Goal: Task Accomplishment & Management: Complete application form

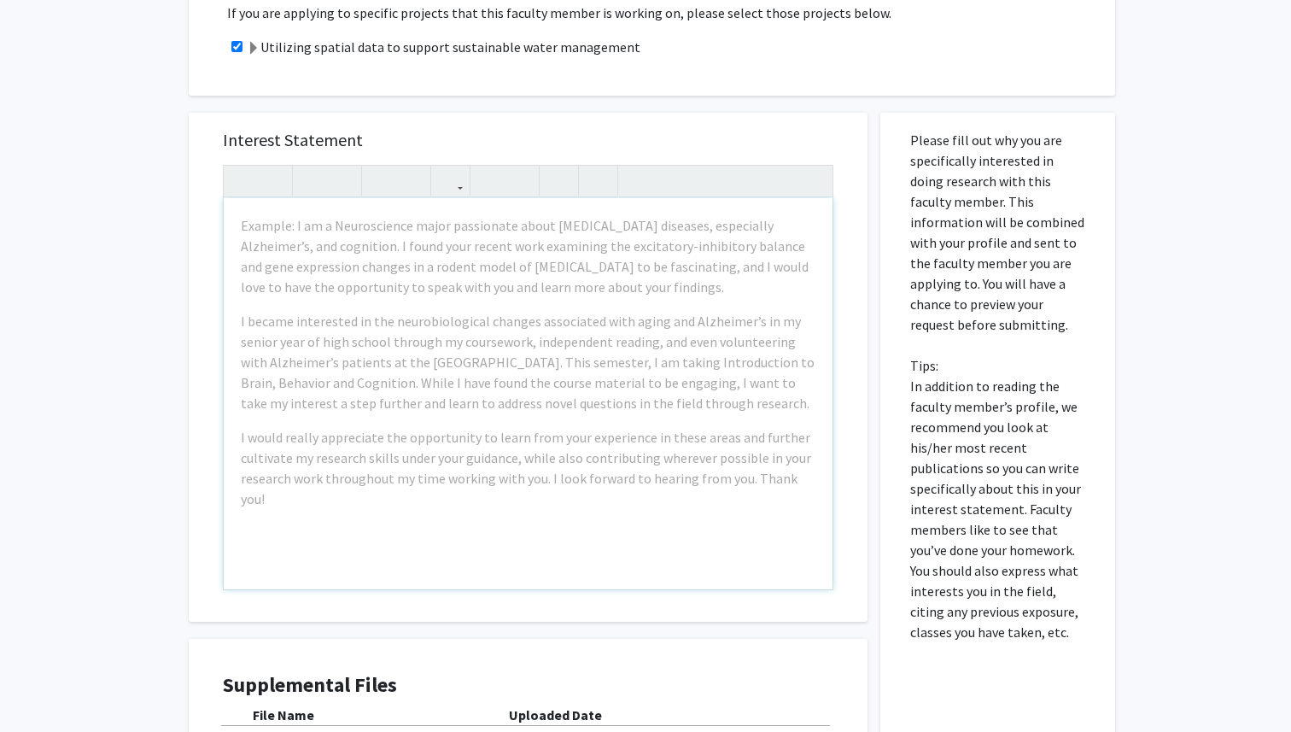
scroll to position [366, 0]
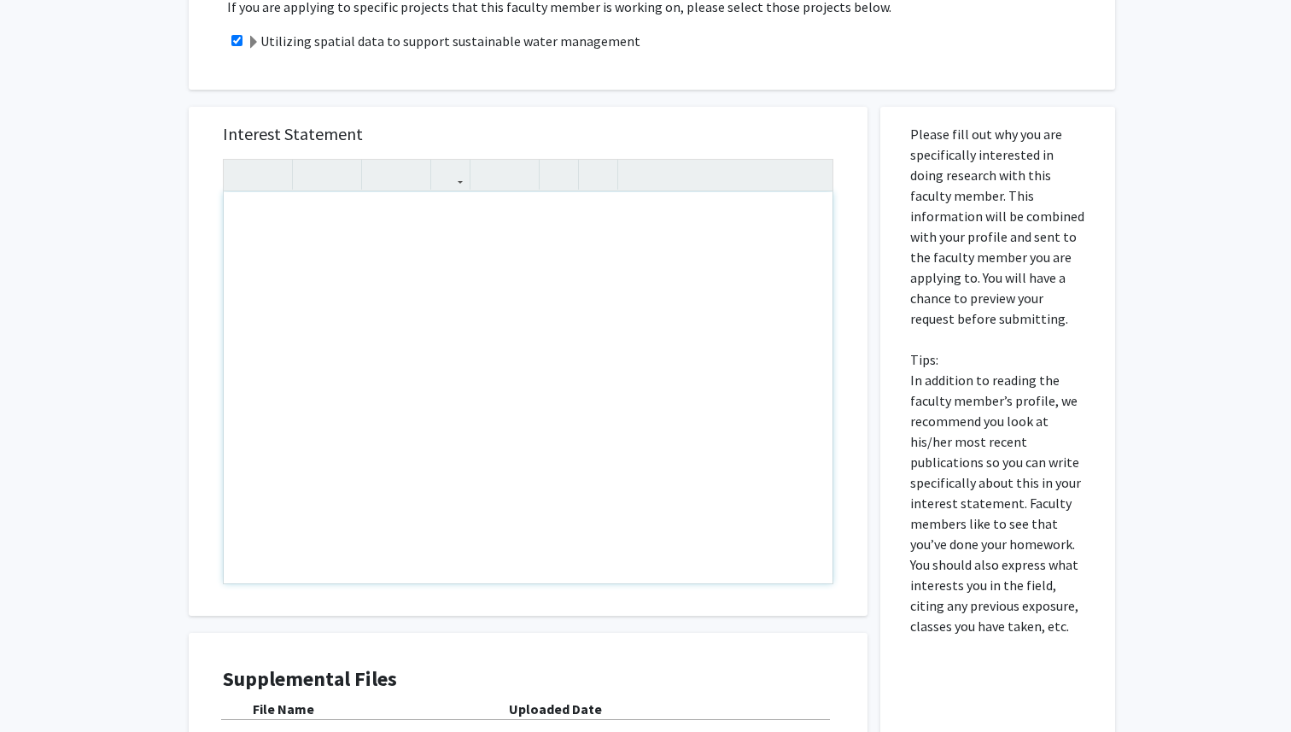
click at [259, 240] on div "Note to users with screen readers: Please press Alt+0 or Option+0 to deactivate…" at bounding box center [528, 387] width 609 height 391
paste div "Note to users with screen readers: Please press Alt+0 or Option+0 to deactivate…"
type textarea "<p>Dear Dr. Amanda Carneiro Marques,</p><br><p>I recently read your papers “Ass…"
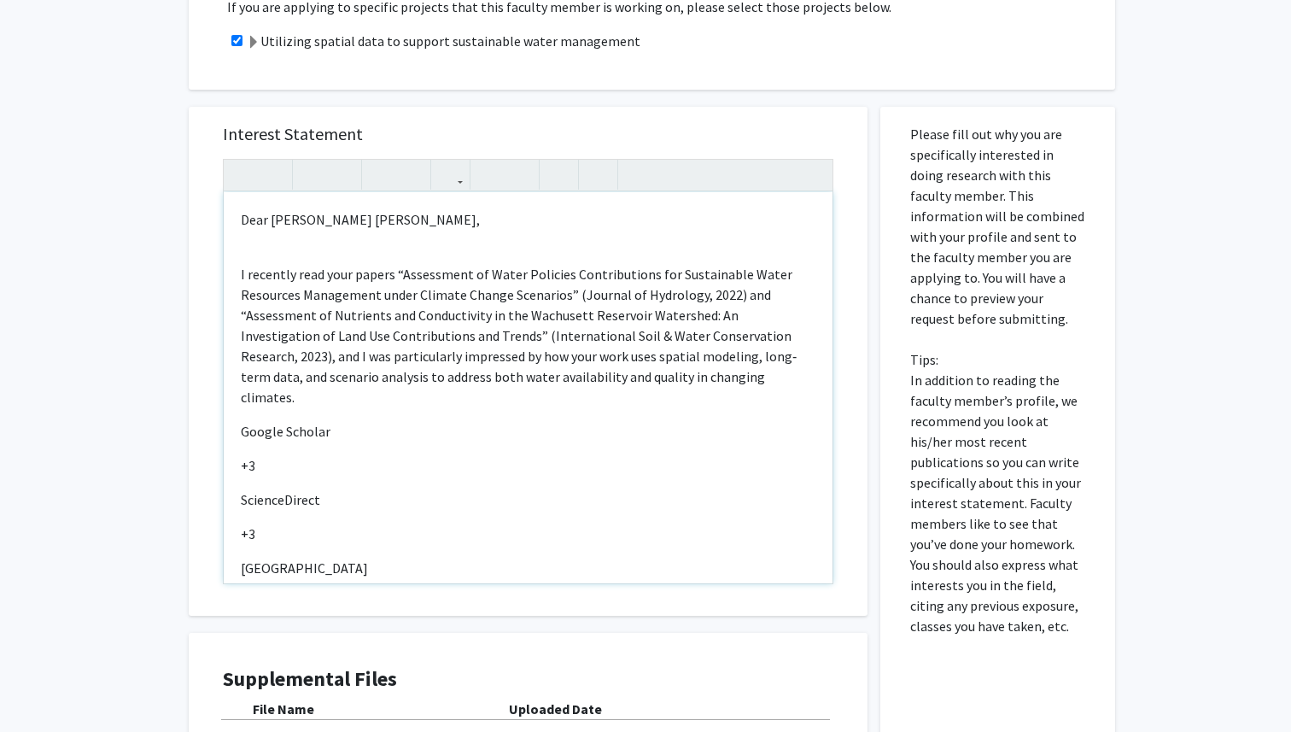
click at [253, 260] on div "Dear Dr. Amanda Carneiro Marques, I recently read your papers “Assessment of Wa…" at bounding box center [528, 387] width 609 height 391
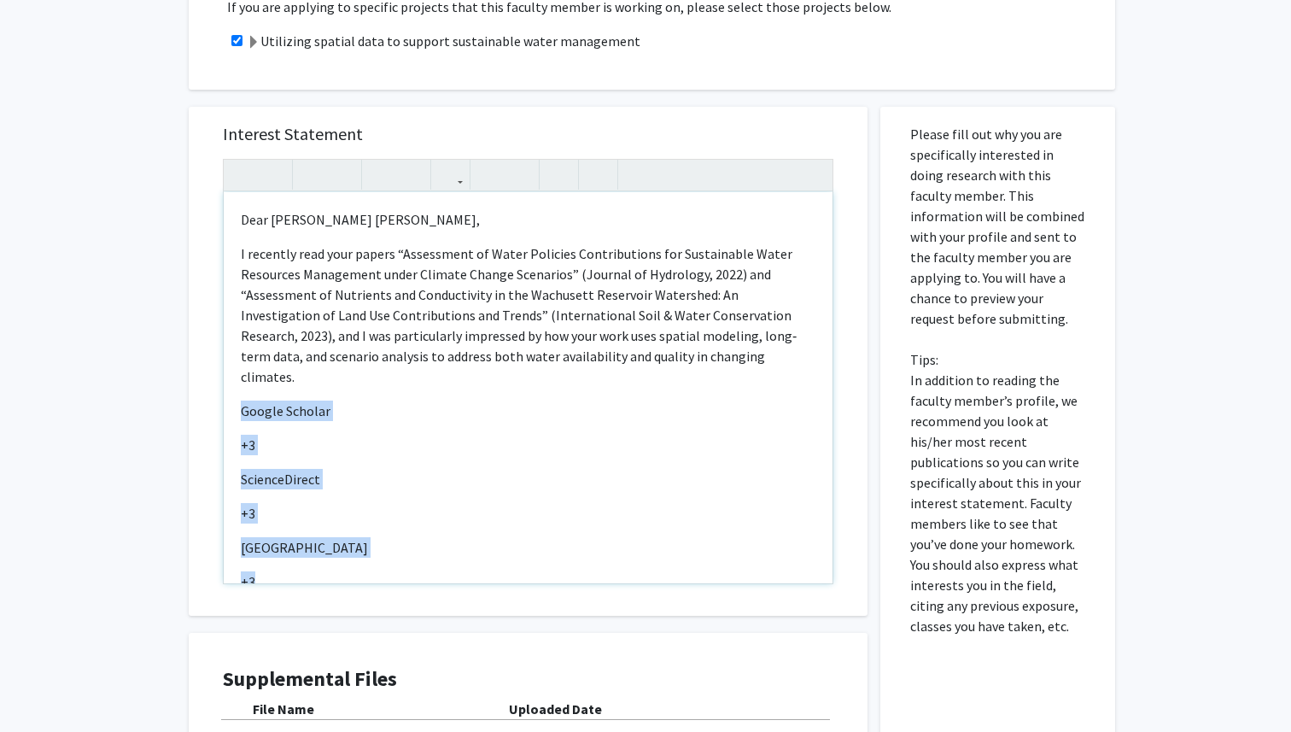
drag, startPoint x: 240, startPoint y: 388, endPoint x: 321, endPoint y: 568, distance: 197.6
click at [321, 568] on div "Dear Dr. Amanda Carneiro Marques, I recently read your papers “Assessment of Wa…" at bounding box center [528, 387] width 609 height 391
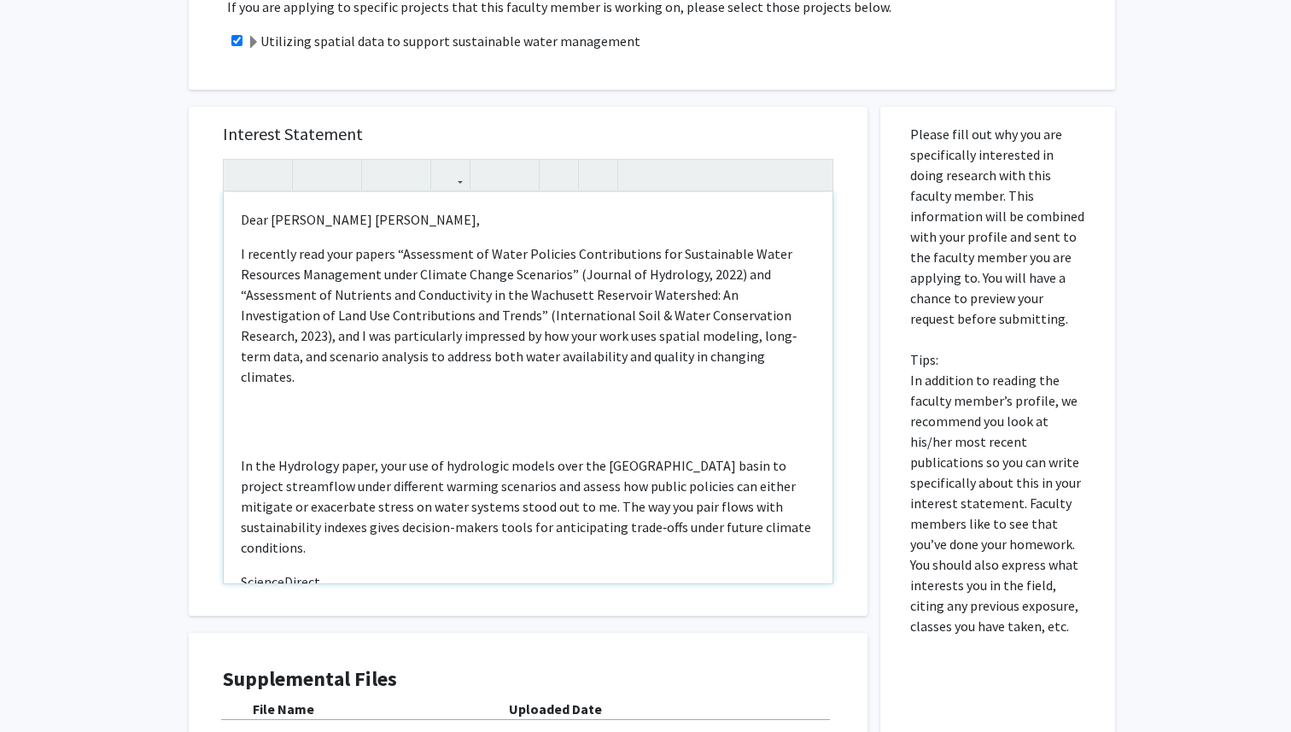
click at [248, 417] on div "Dear Dr. Amanda Carneiro Marques, I recently read your papers “Assessment of Wa…" at bounding box center [528, 387] width 609 height 391
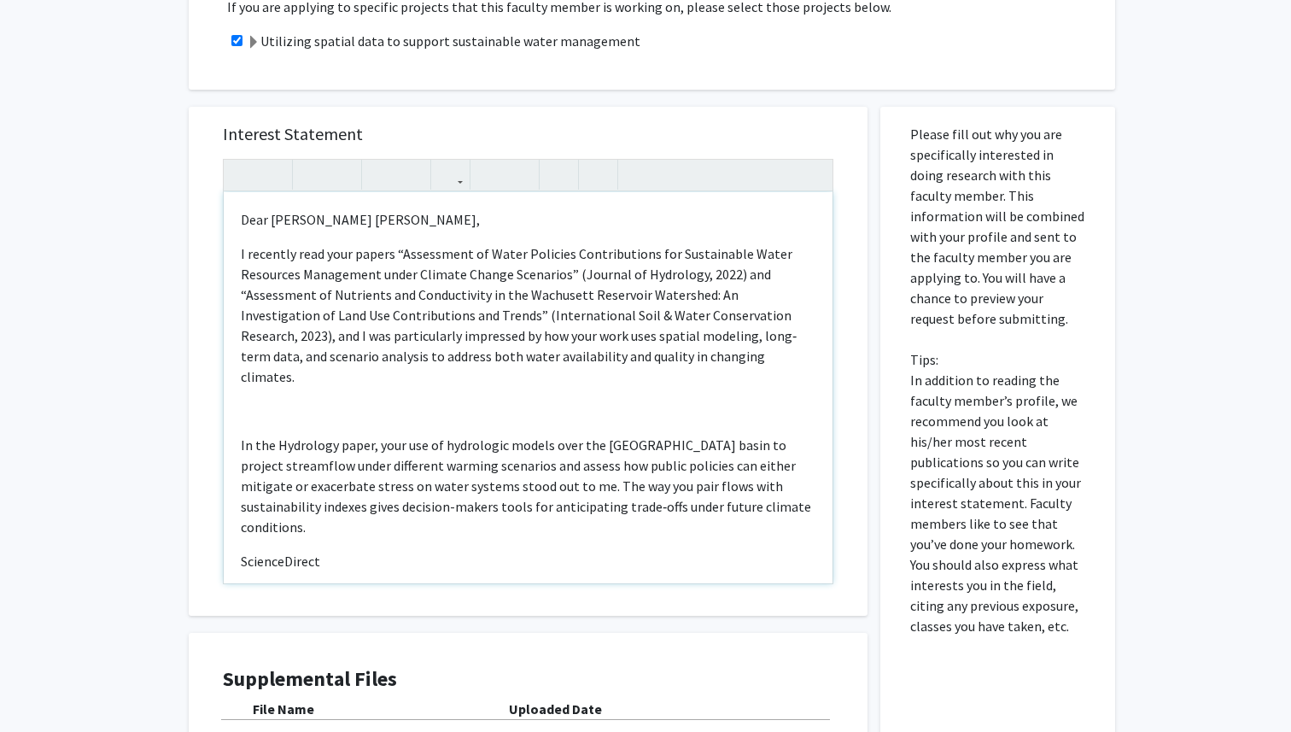
click at [278, 551] on p "ScienceDirect" at bounding box center [528, 561] width 575 height 20
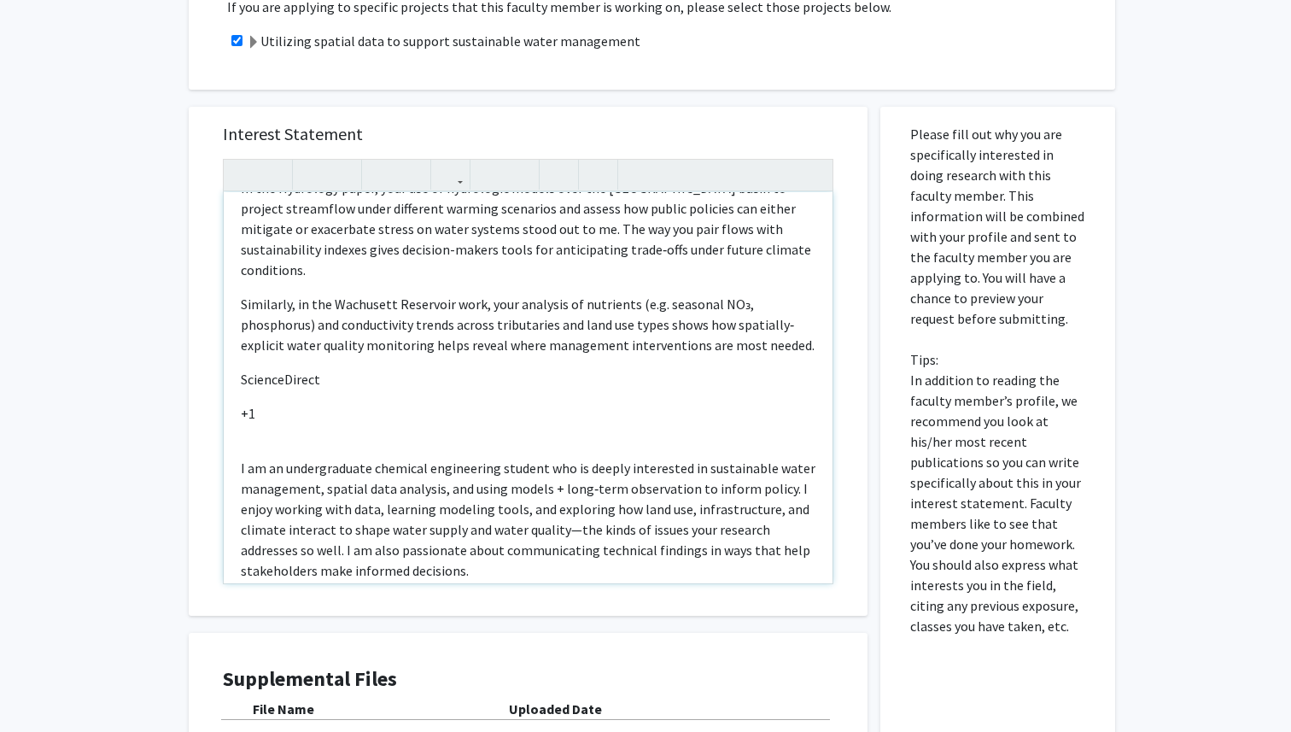
scroll to position [268, 0]
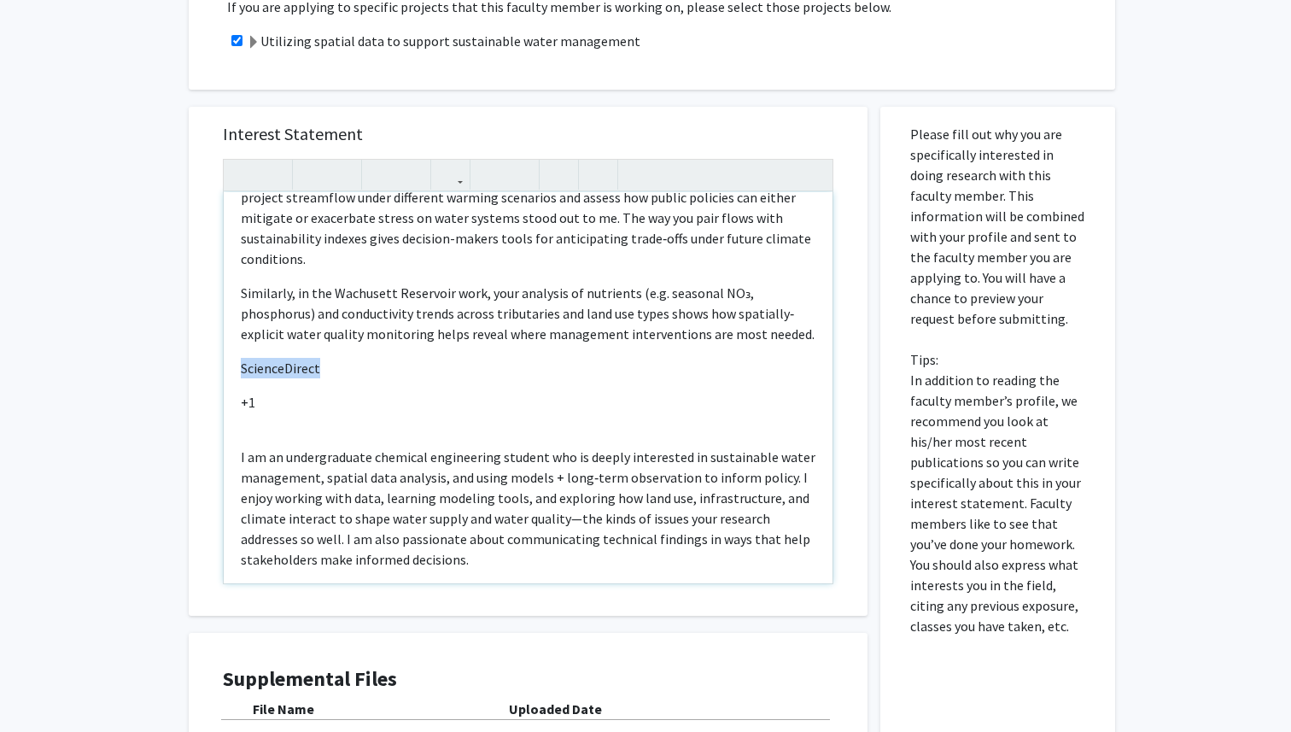
drag, startPoint x: 238, startPoint y: 329, endPoint x: 288, endPoint y: 373, distance: 66.5
click at [288, 373] on div "Dear Dr. Amanda Carneiro Marques, I recently read your papers “Assessment of Wa…" at bounding box center [528, 387] width 609 height 391
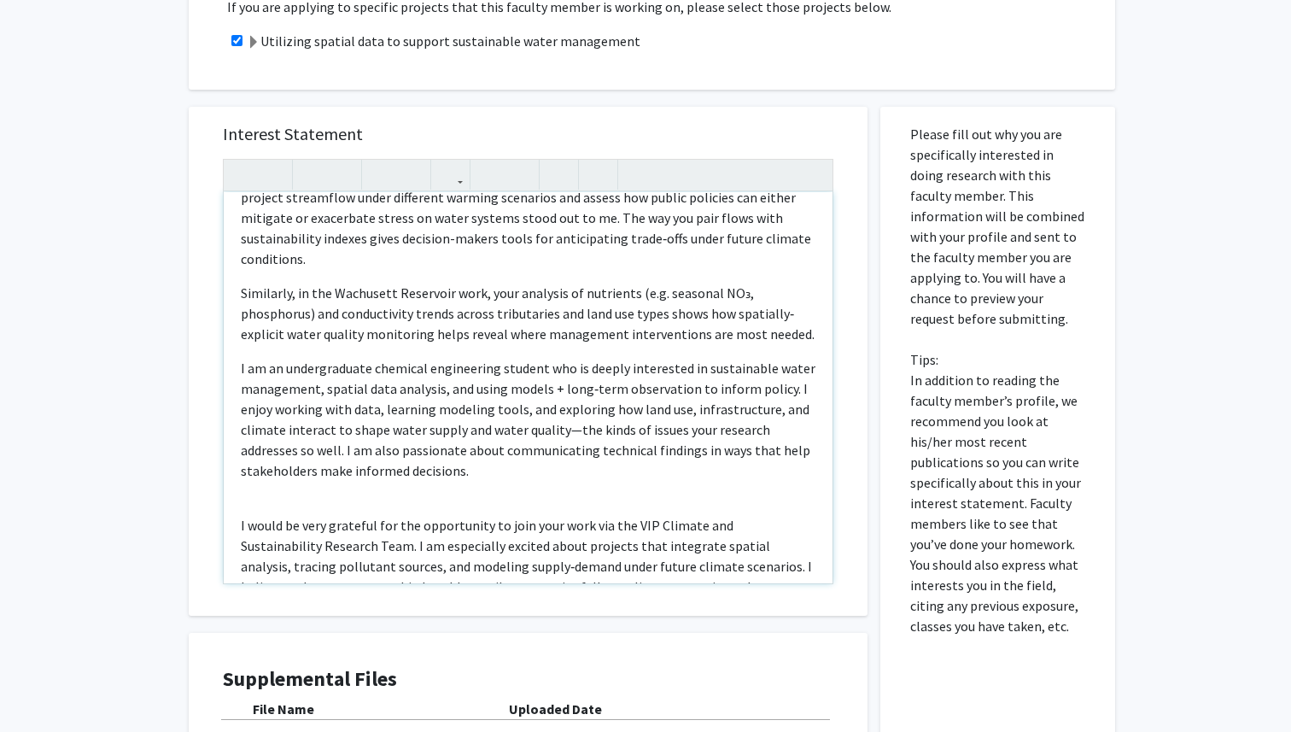
click at [311, 447] on div "Dear Dr. Amanda Carneiro Marques, I recently read your papers “Assessment of Wa…" at bounding box center [528, 387] width 609 height 391
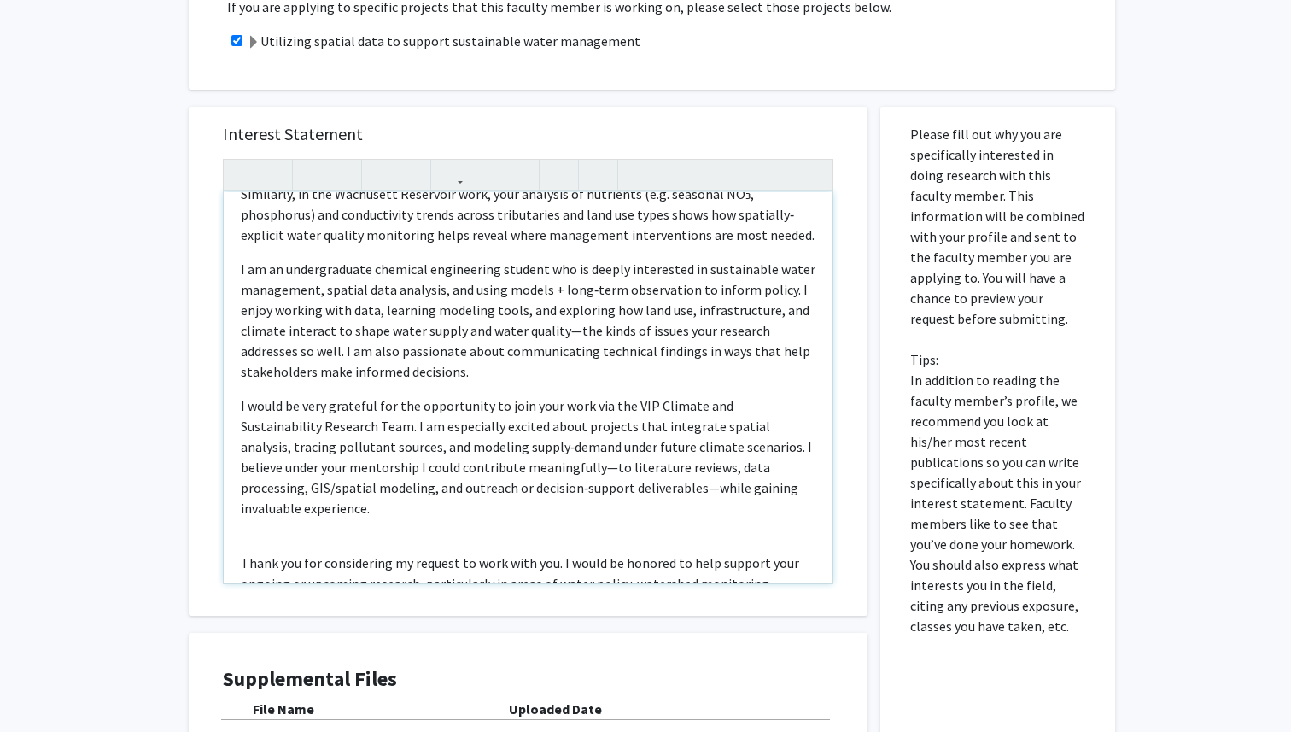
scroll to position [365, 0]
click at [257, 469] on div "Dear Dr. Amanda Carneiro Marques, I recently read your papers “Assessment of Wa…" at bounding box center [528, 387] width 609 height 391
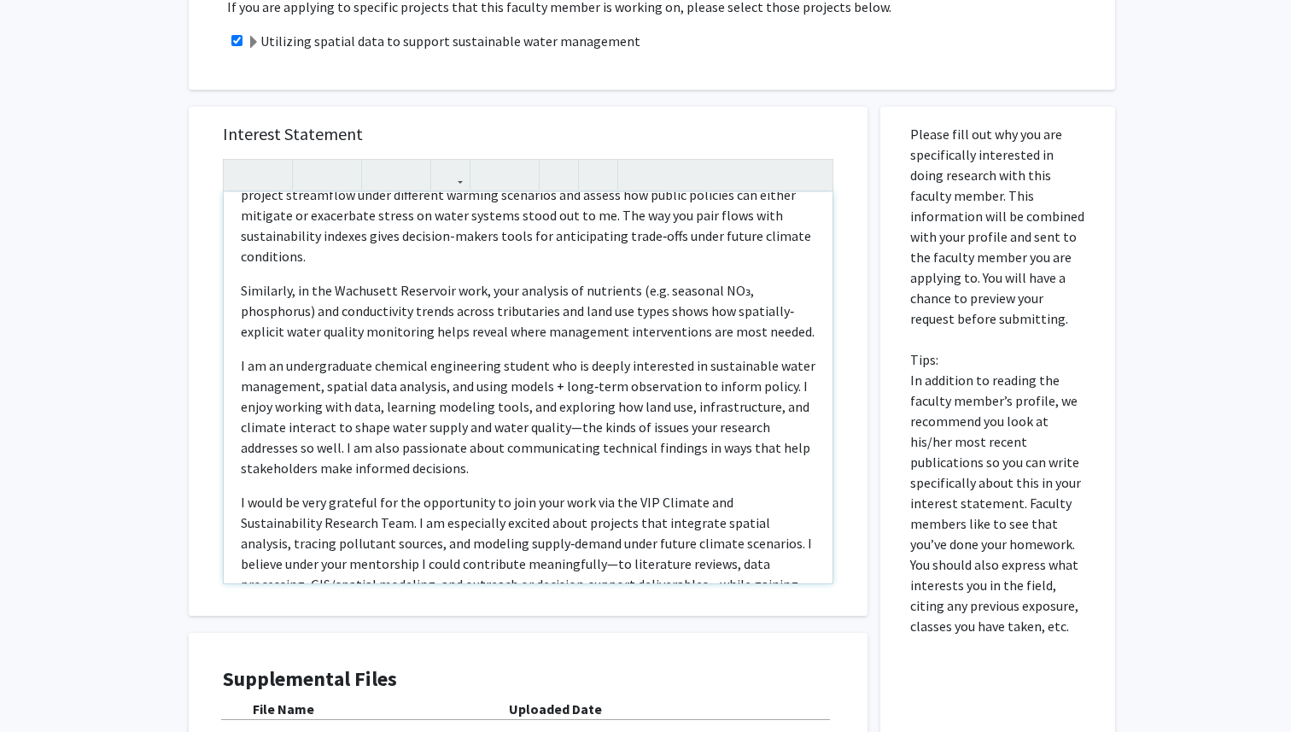
scroll to position [0, 0]
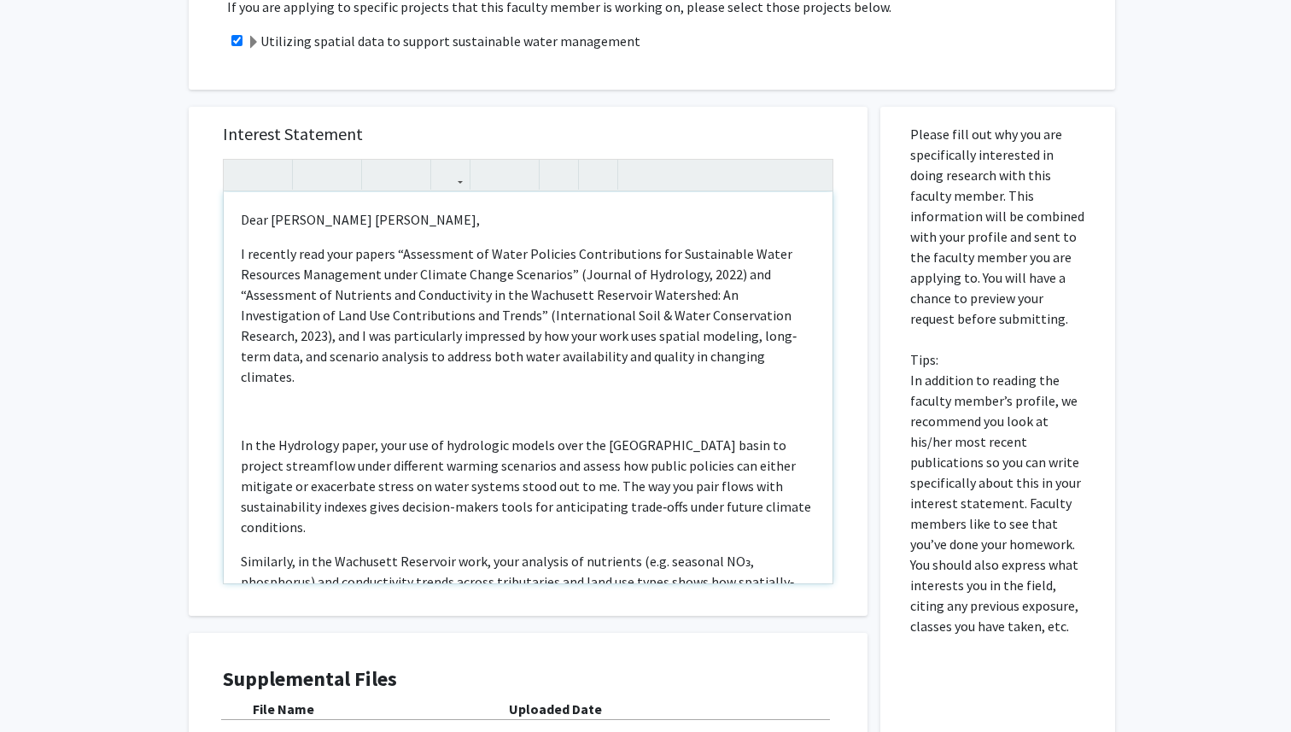
click at [237, 388] on div "Dear Dr. Amanda Carneiro Marques, I recently read your papers “Assessment of Wa…" at bounding box center [528, 387] width 609 height 391
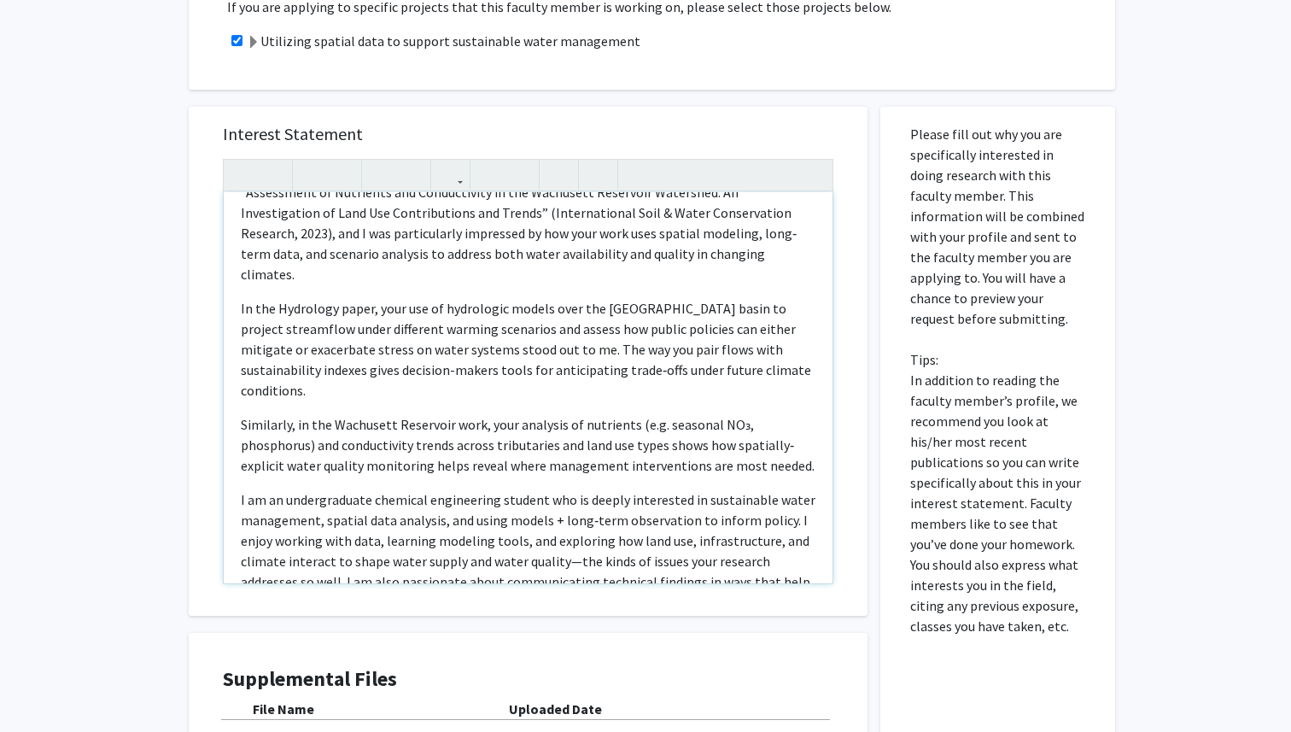
scroll to position [103, 0]
click at [660, 415] on span "Similarly, in the Wachusett Reservoir work, your analysis of nutrients (e.g. se…" at bounding box center [528, 444] width 574 height 58
drag, startPoint x: 811, startPoint y: 383, endPoint x: 734, endPoint y: 388, distance: 77.8
click at [734, 413] on p "Similarly, in the Wachusett Reservoir work, your analysis of nutrients like sea…" at bounding box center [528, 443] width 575 height 61
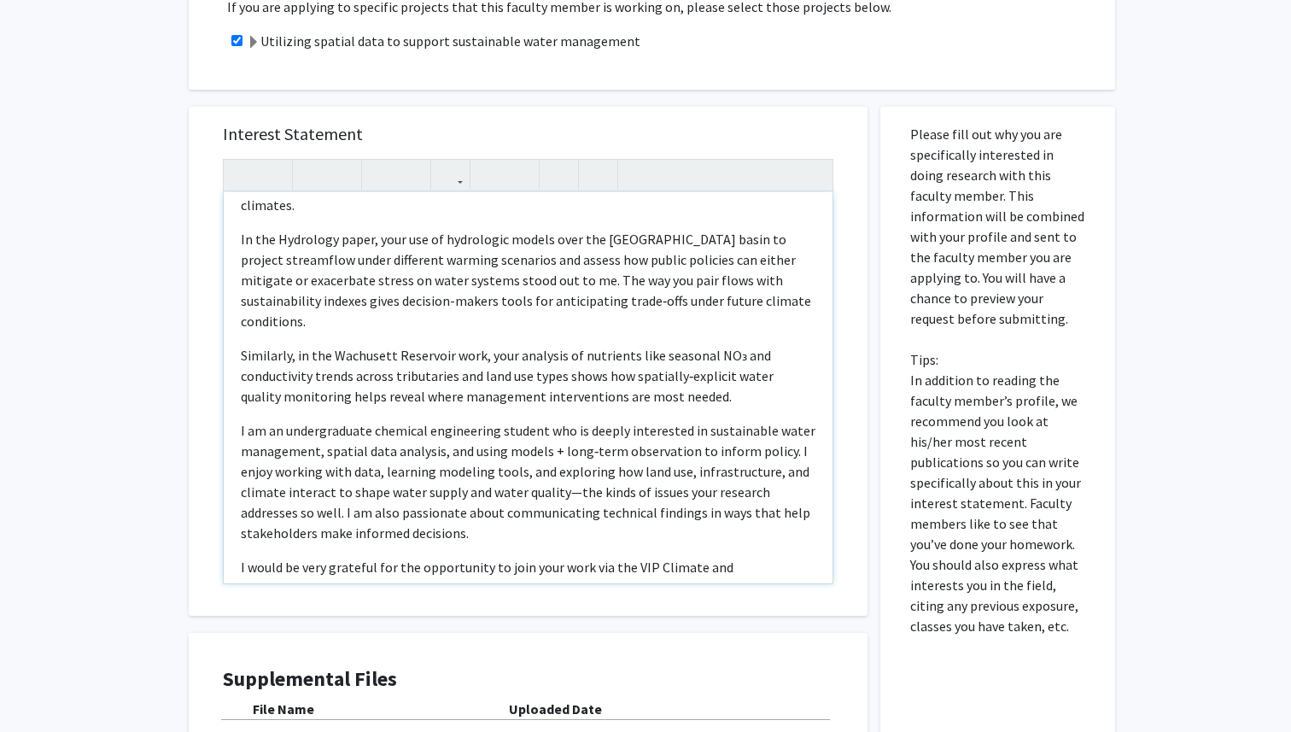
scroll to position [174, 0]
click at [401, 491] on p "I am an undergraduate chemical engineering student who is deeply interested in …" at bounding box center [528, 479] width 575 height 123
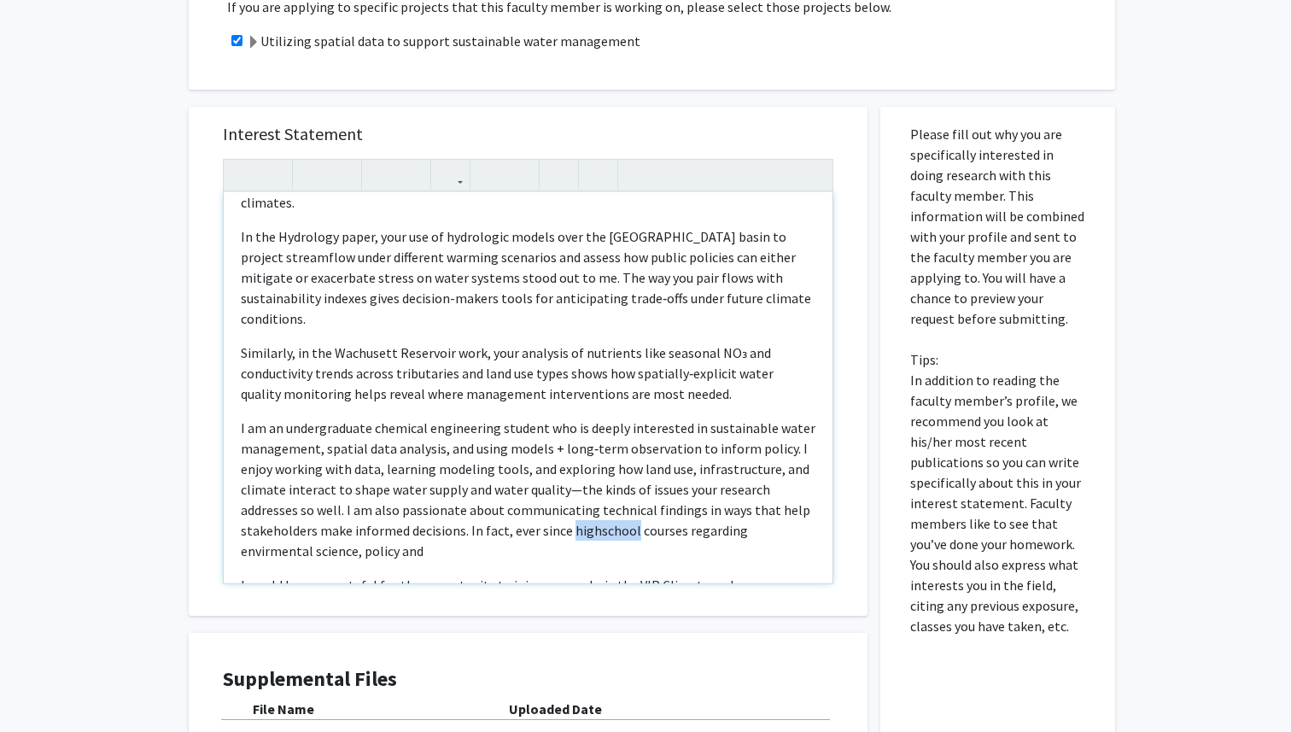
click at [516, 490] on p "I am an undergraduate chemical engineering student who is deeply interested in …" at bounding box center [528, 489] width 575 height 143
click at [664, 488] on p "I am an undergraduate chemical engineering student who is deeply interested in …" at bounding box center [528, 489] width 575 height 143
click at [672, 494] on p "I am an undergraduate chemical engineering student who is deeply interested in …" at bounding box center [528, 489] width 575 height 143
copy p "rigorous"
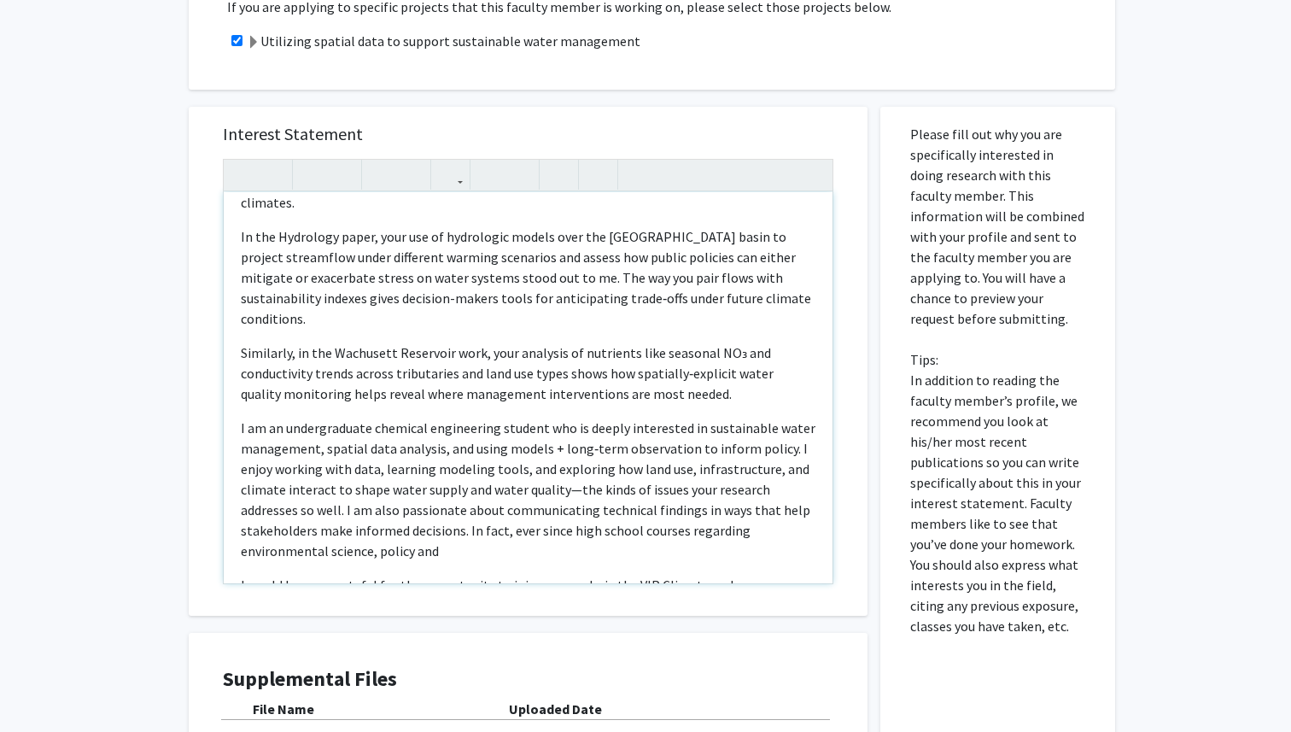
click at [557, 488] on p "I am an undergraduate chemical engineering student who is deeply interested in …" at bounding box center [528, 489] width 575 height 143
drag, startPoint x: 284, startPoint y: 514, endPoint x: 361, endPoint y: 513, distance: 77.7
click at [362, 515] on p "I am an undergraduate chemical engineering student who is deeply interested in …" at bounding box center [528, 489] width 575 height 143
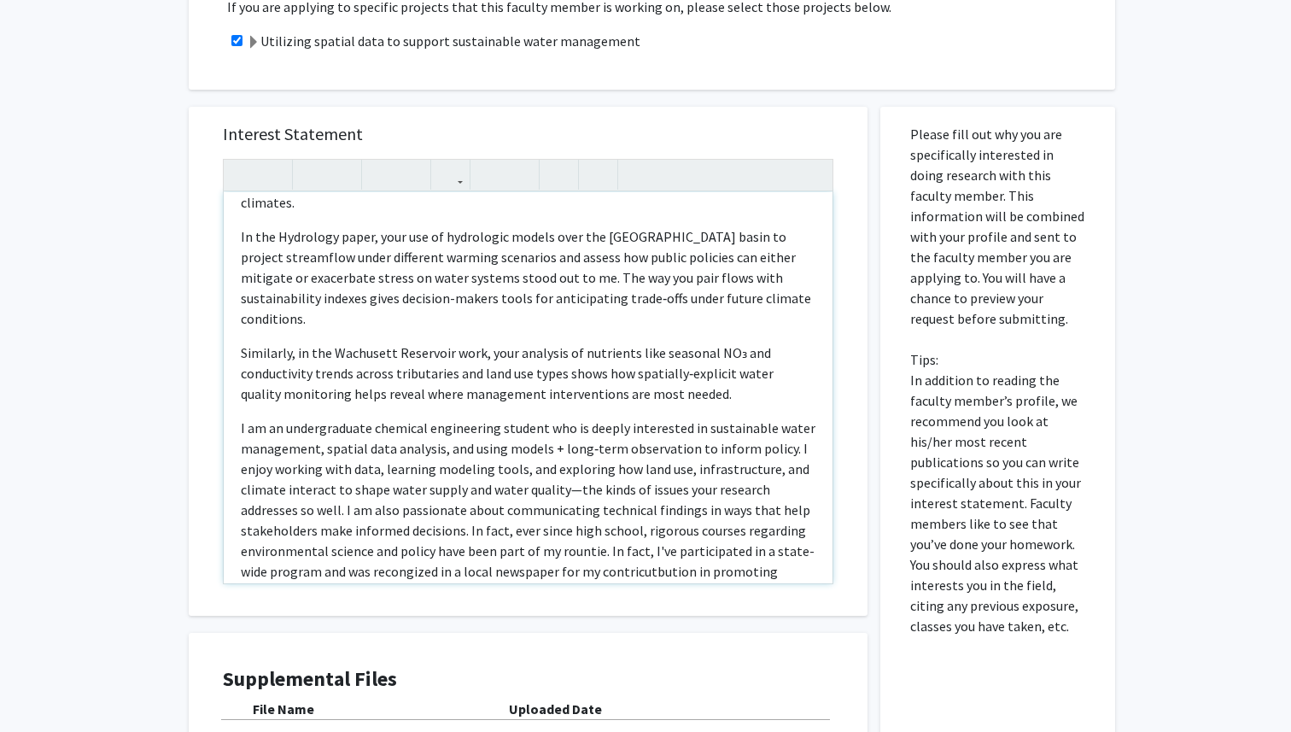
click at [627, 531] on p "I am an undergraduate chemical engineering student who is deeply interested in …" at bounding box center [528, 510] width 575 height 184
click at [517, 524] on p "I am an undergraduate chemical engineering student who is deeply interested in …" at bounding box center [528, 510] width 575 height 184
click at [532, 553] on p "I am an undergraduate chemical engineering student who is deeply interested in …" at bounding box center [528, 510] width 575 height 184
type textarea "<p>Dear Dr. Amanda Carneiro Marques,</p><p>I recently read your papers “Assessm…"
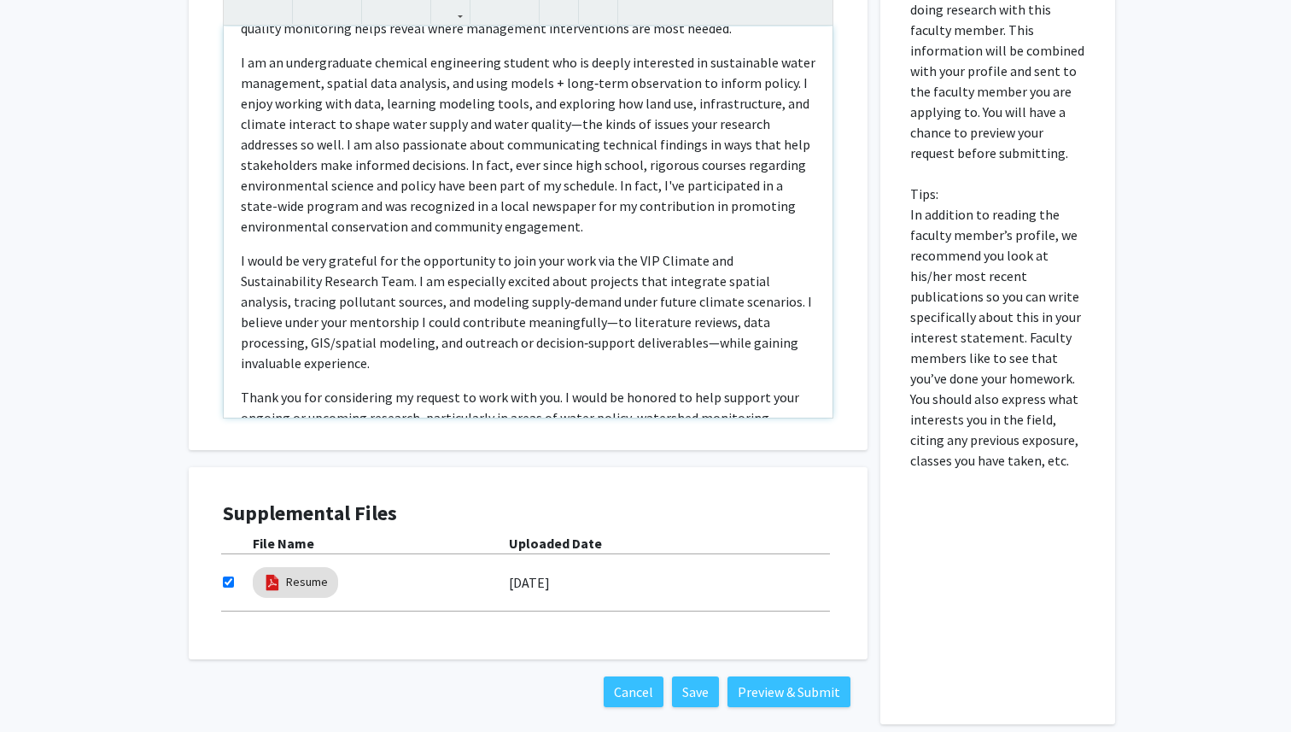
scroll to position [530, 0]
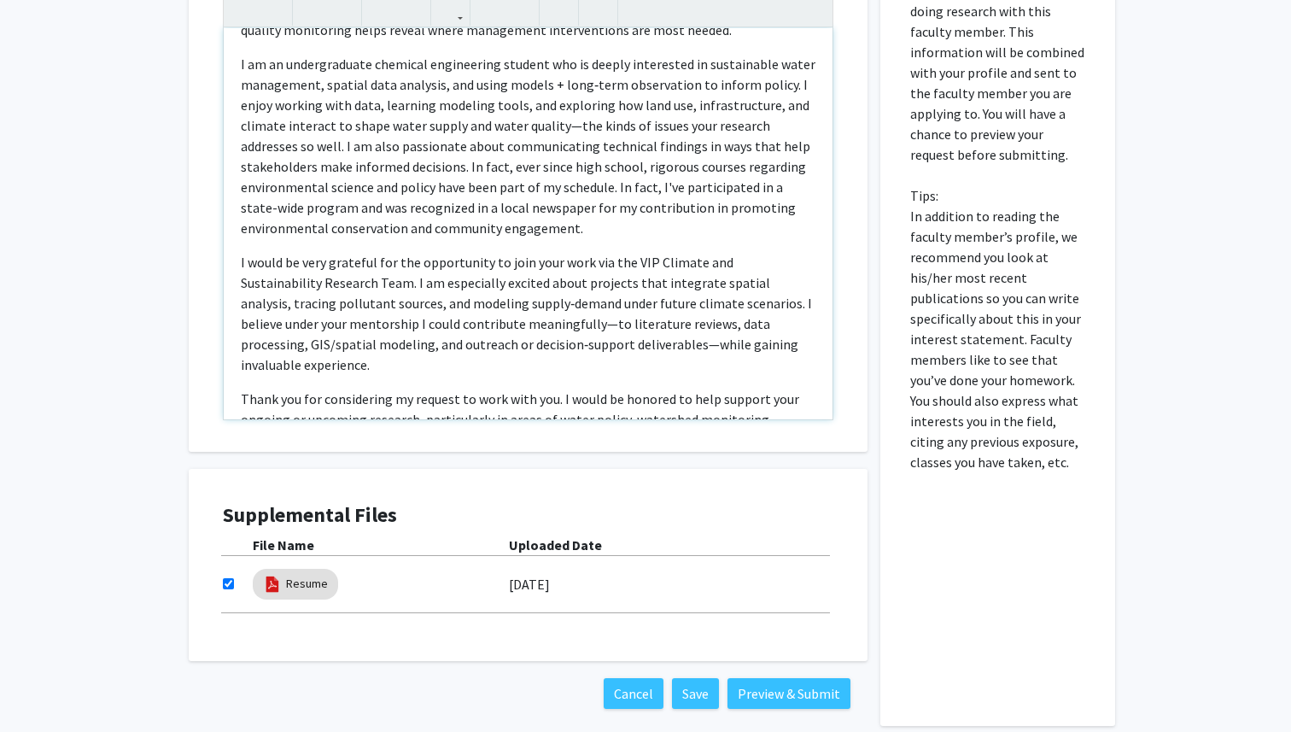
click at [502, 188] on p "I am an undergraduate chemical engineering student who is deeply interested in …" at bounding box center [528, 146] width 575 height 184
click at [315, 190] on p "I am an undergraduate chemical engineering student who is deeply interested in …" at bounding box center [528, 146] width 575 height 184
click at [493, 190] on p "I am an undergraduate chemical engineering student who is deeply interested in …" at bounding box center [528, 146] width 575 height 184
click at [752, 671] on div "Cancel Save Preview & Submit" at bounding box center [528, 693] width 679 height 65
click at [761, 687] on button "Preview & Submit" at bounding box center [789, 693] width 123 height 31
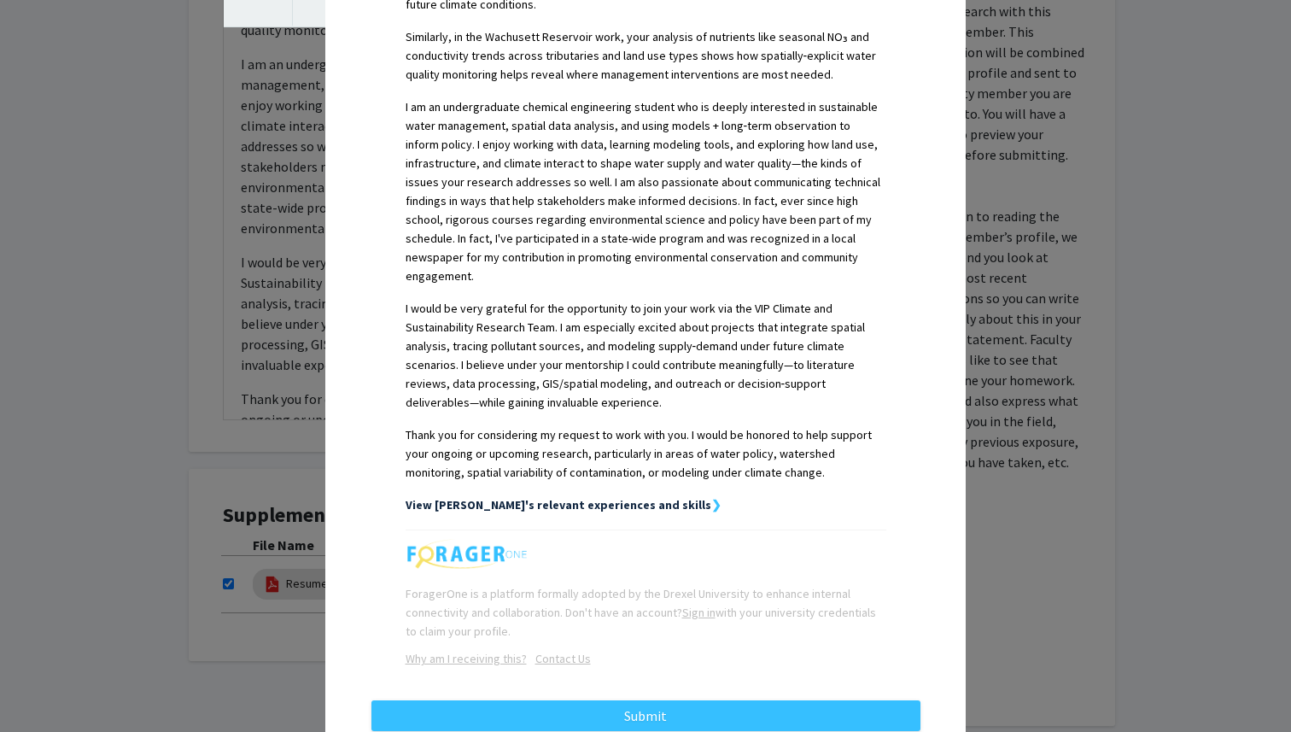
scroll to position [749, 0]
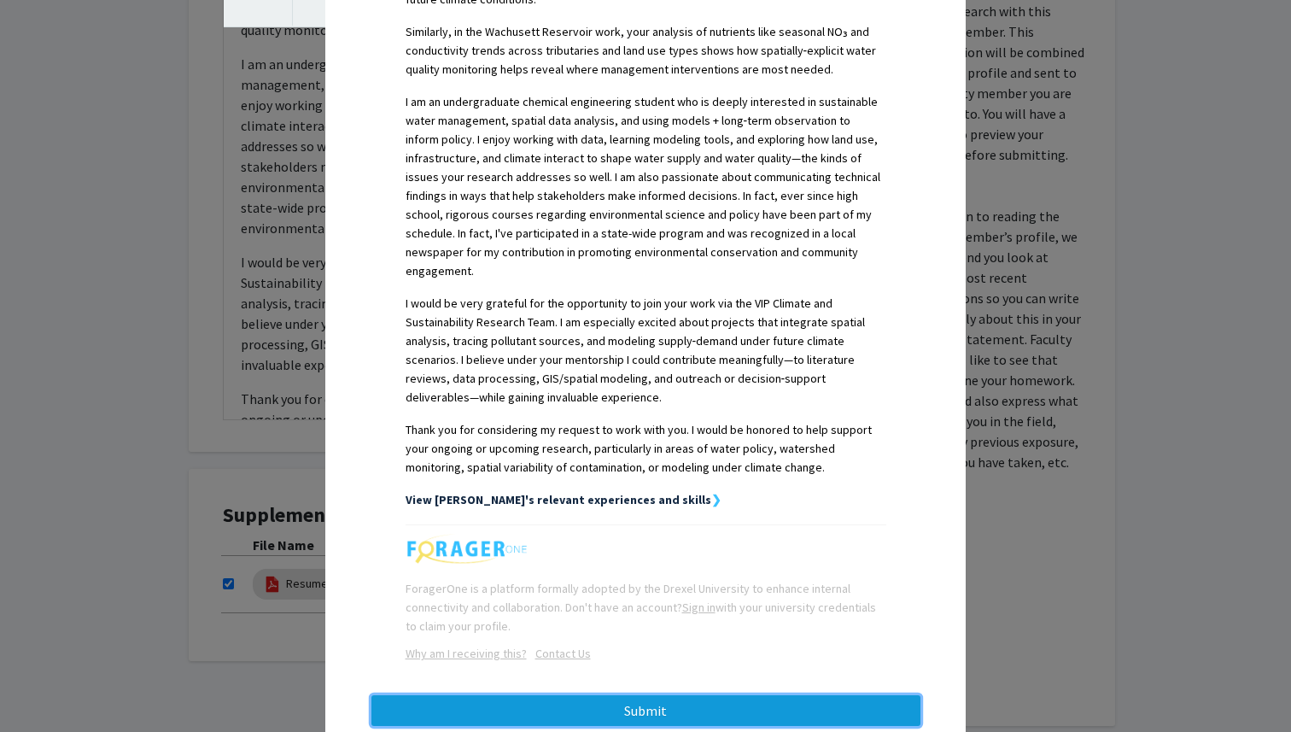
click at [628, 695] on button "Submit" at bounding box center [646, 710] width 549 height 31
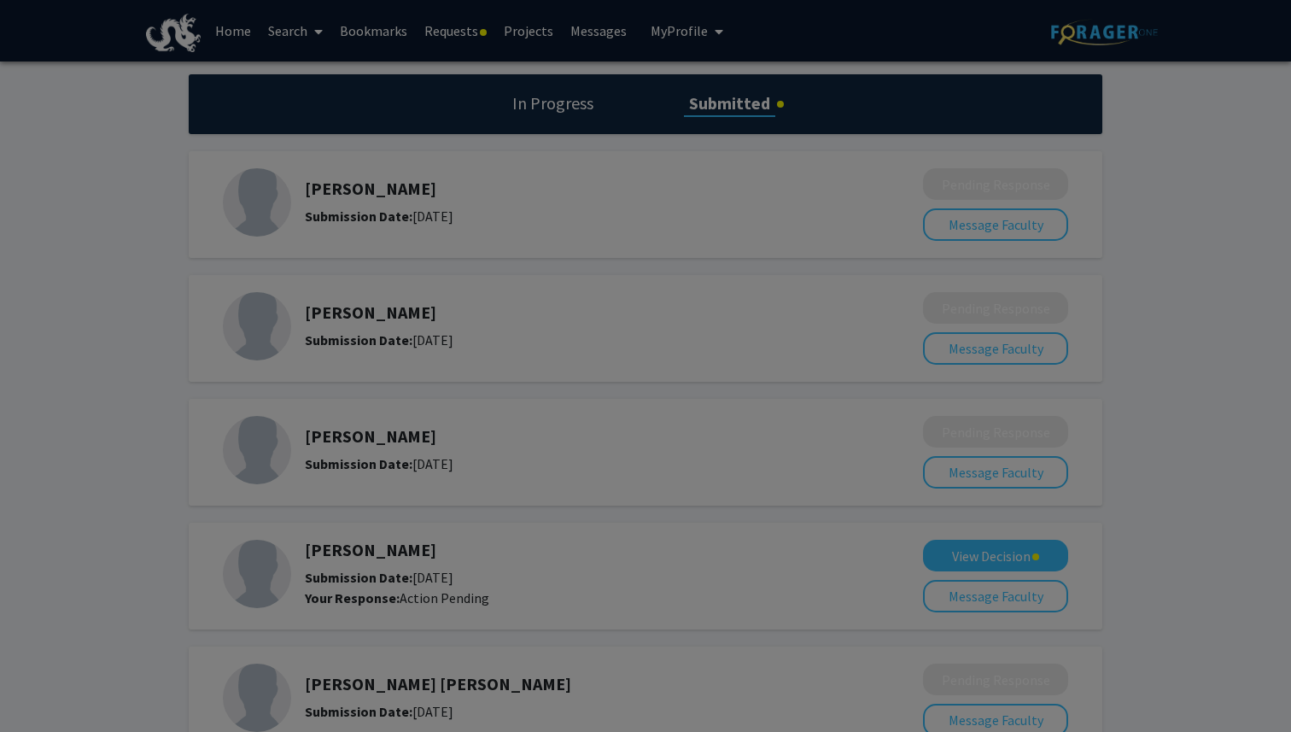
click at [508, 155] on div at bounding box center [645, 366] width 1291 height 732
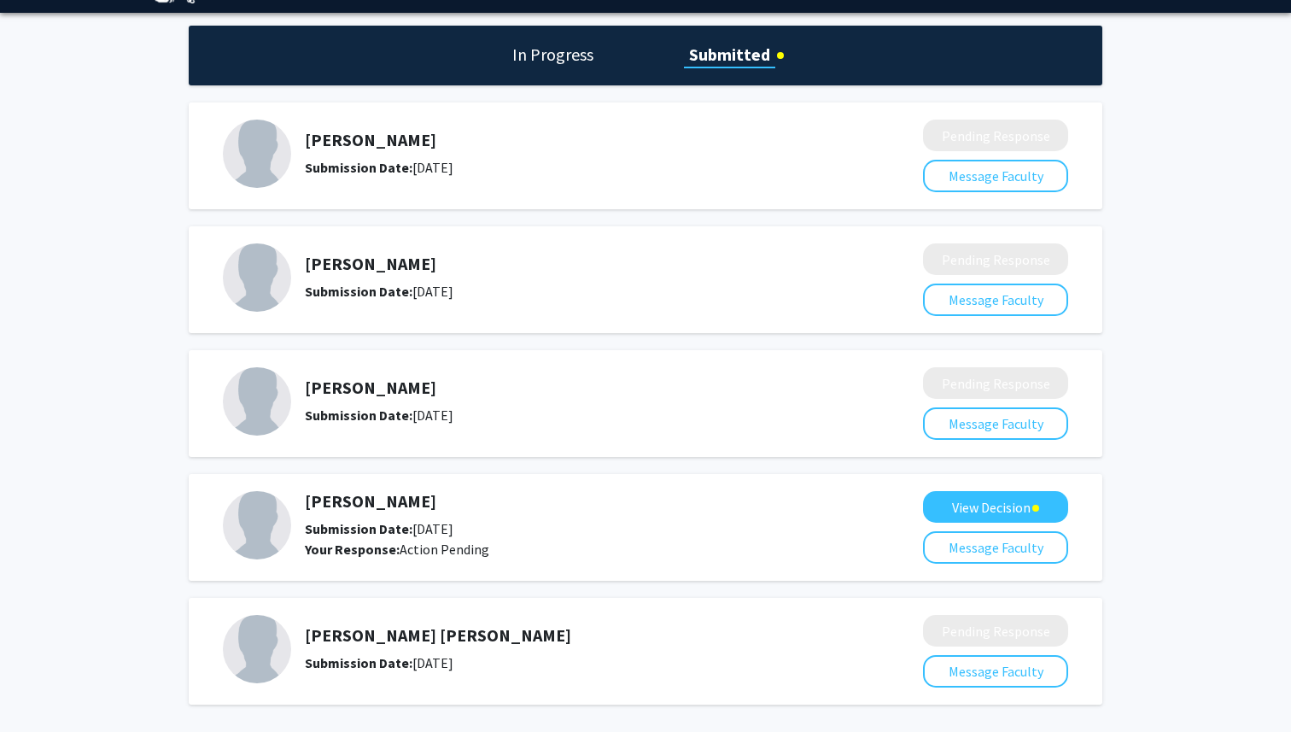
scroll to position [120, 0]
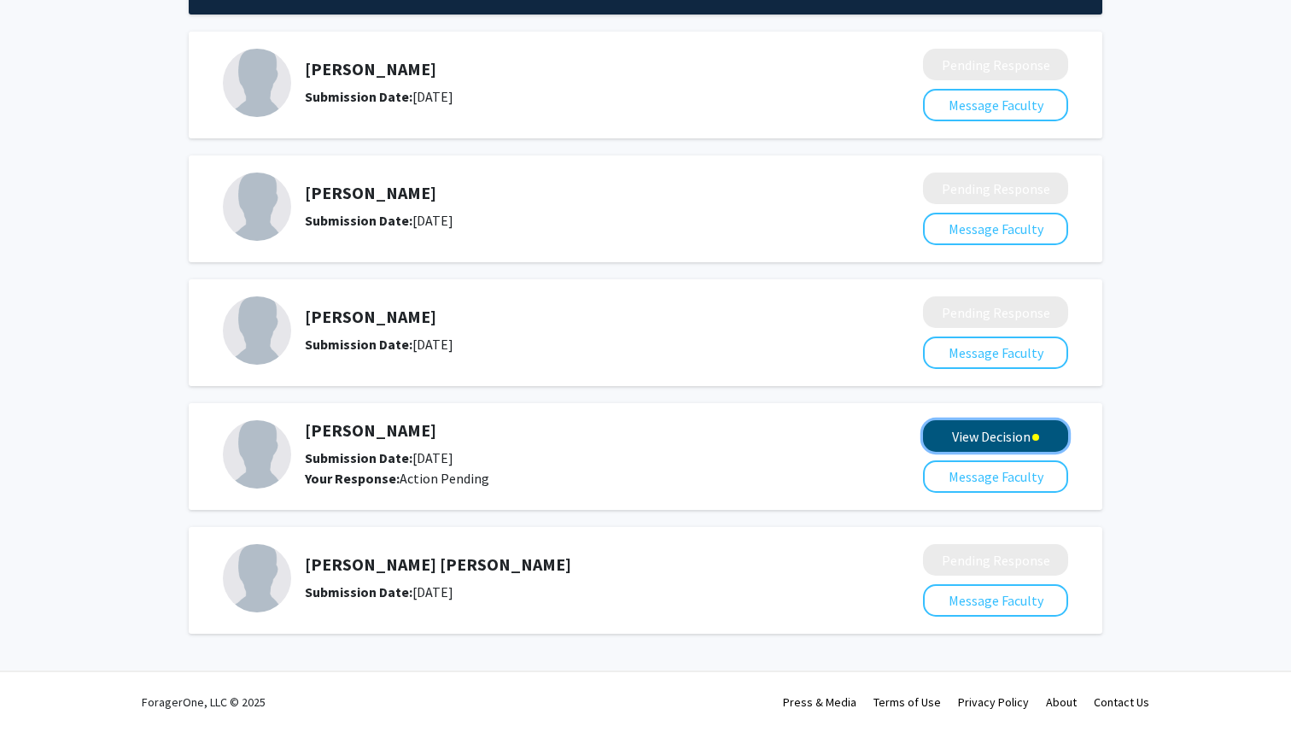
click at [986, 428] on button "View Decision" at bounding box center [995, 436] width 145 height 32
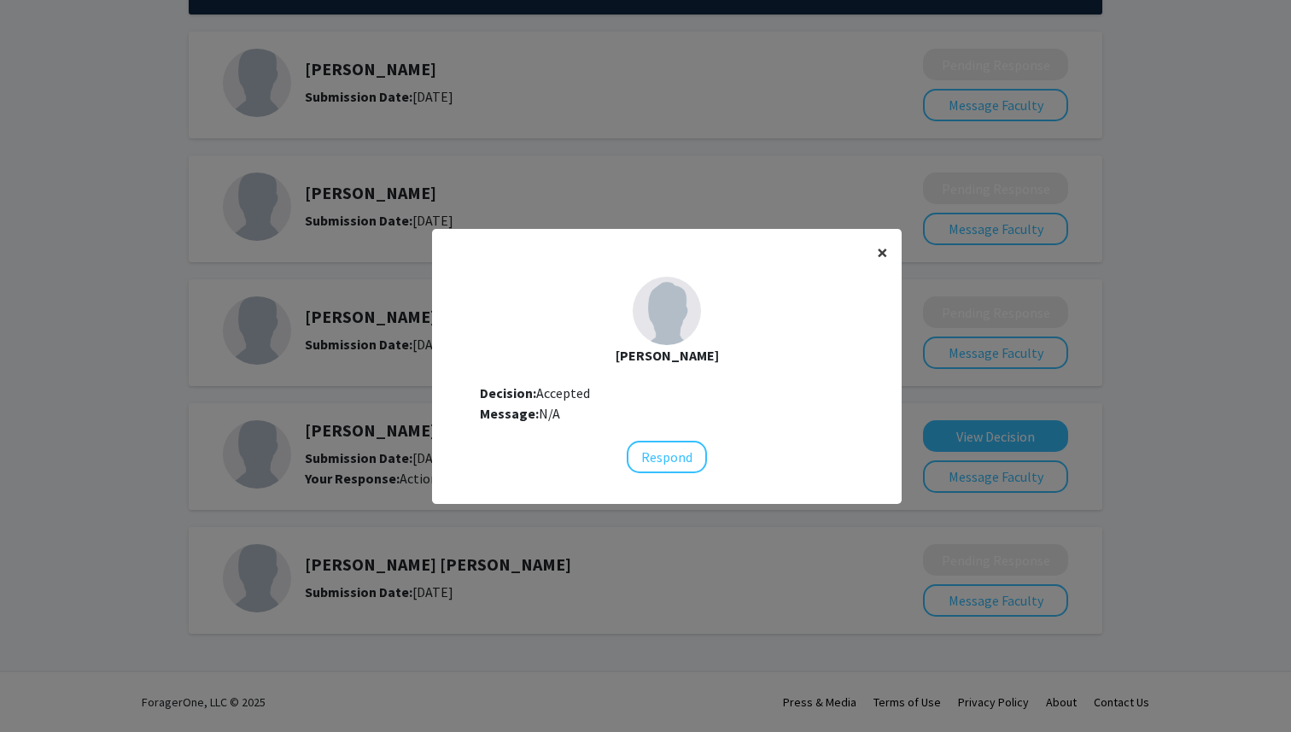
click at [880, 249] on span "×" at bounding box center [882, 252] width 11 height 26
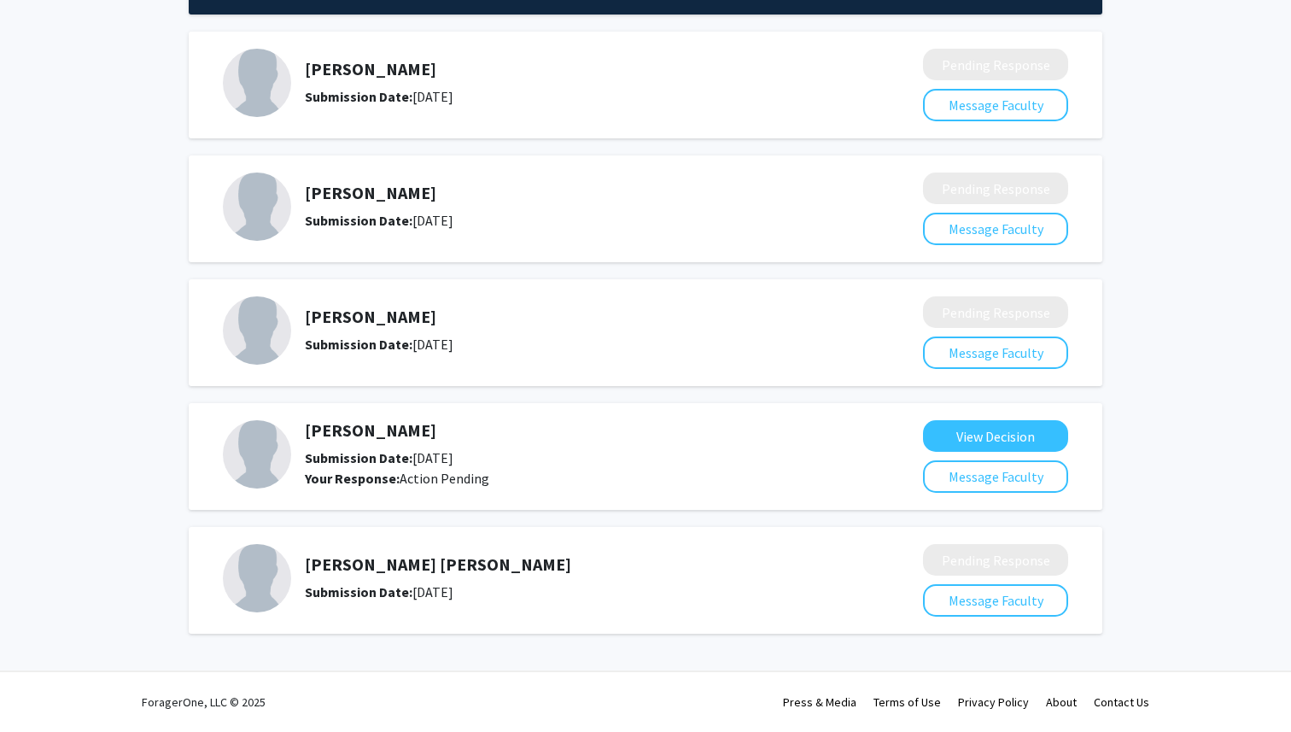
scroll to position [0, 0]
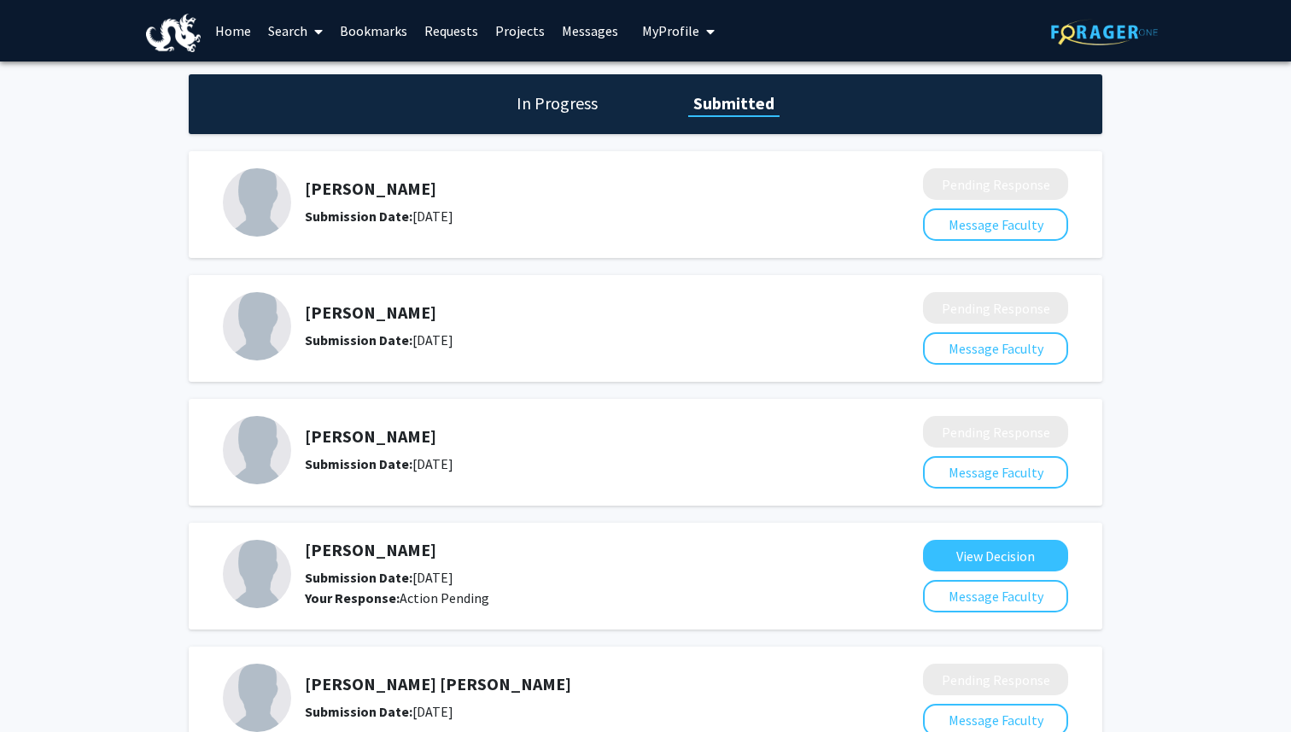
click at [290, 30] on link "Search" at bounding box center [296, 31] width 72 height 60
click at [306, 69] on span "Faculty/Staff" at bounding box center [323, 78] width 126 height 34
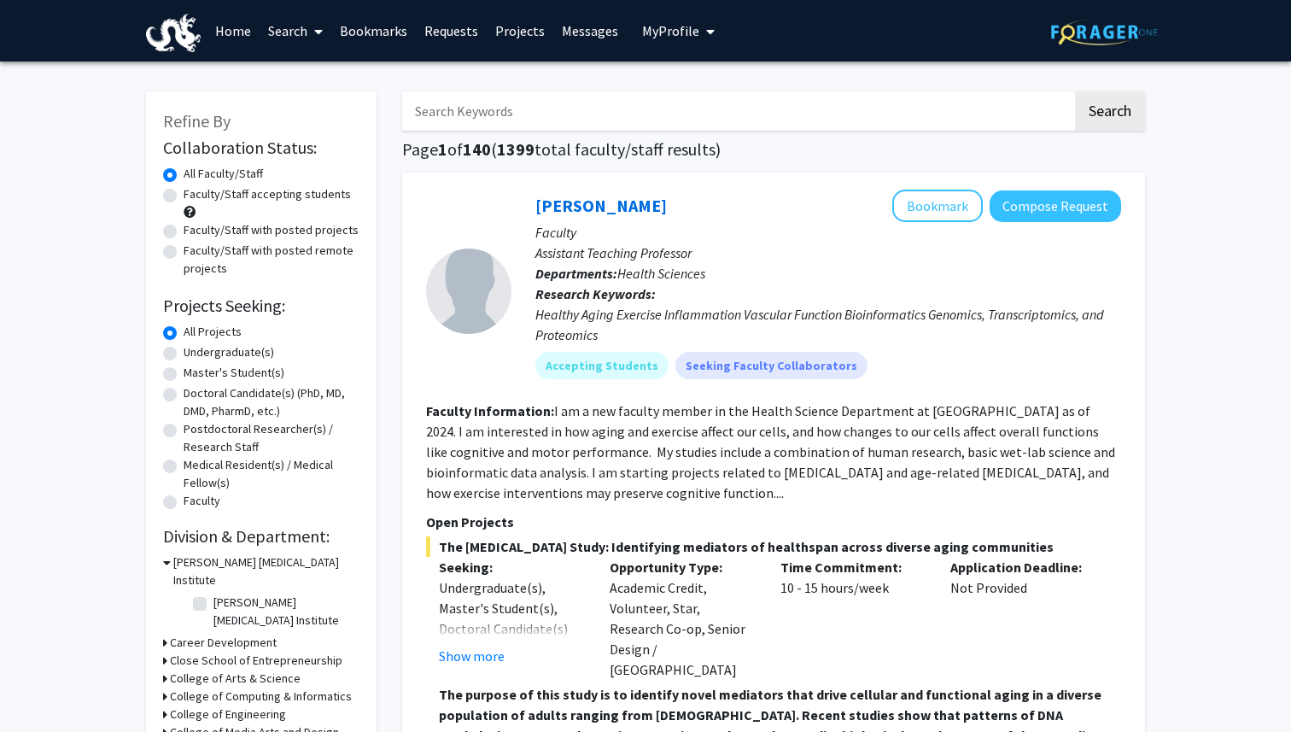
click at [517, 102] on input "Search Keywords" at bounding box center [737, 110] width 670 height 39
type input "vip"
click at [1075, 91] on button "Search" at bounding box center [1110, 110] width 70 height 39
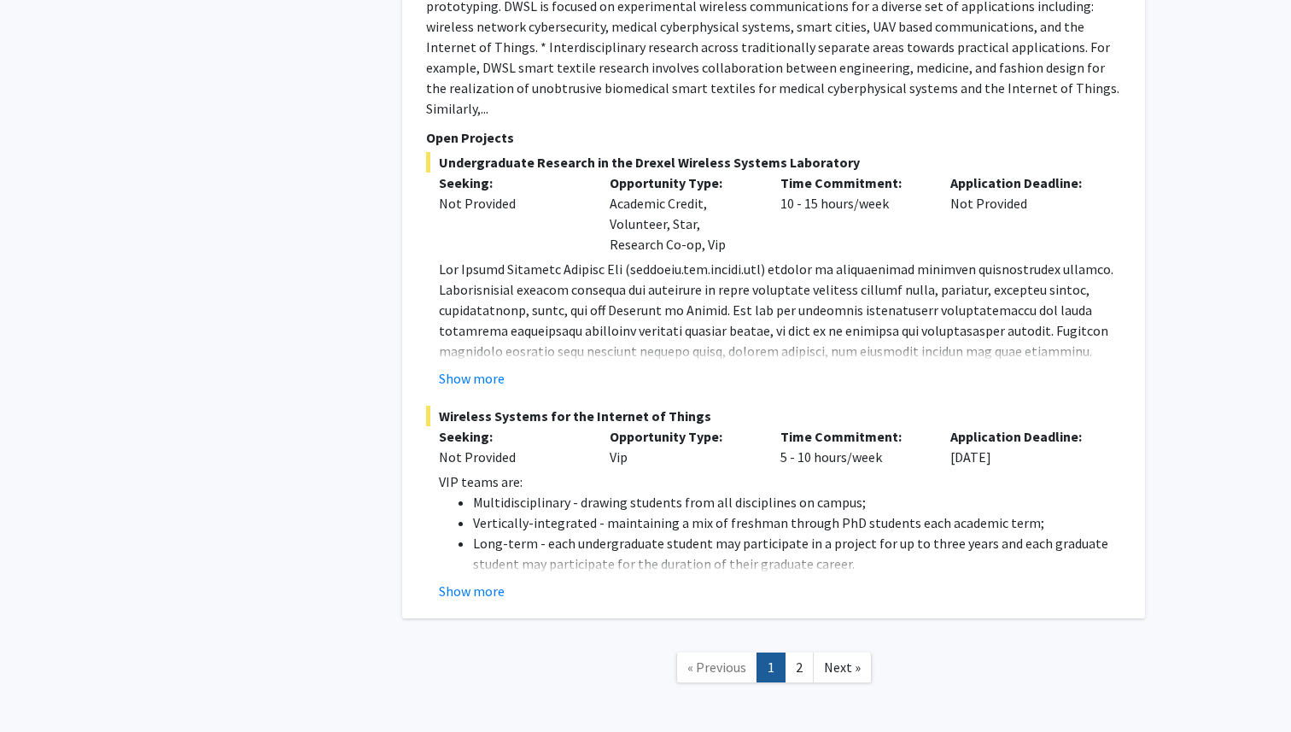
scroll to position [4715, 0]
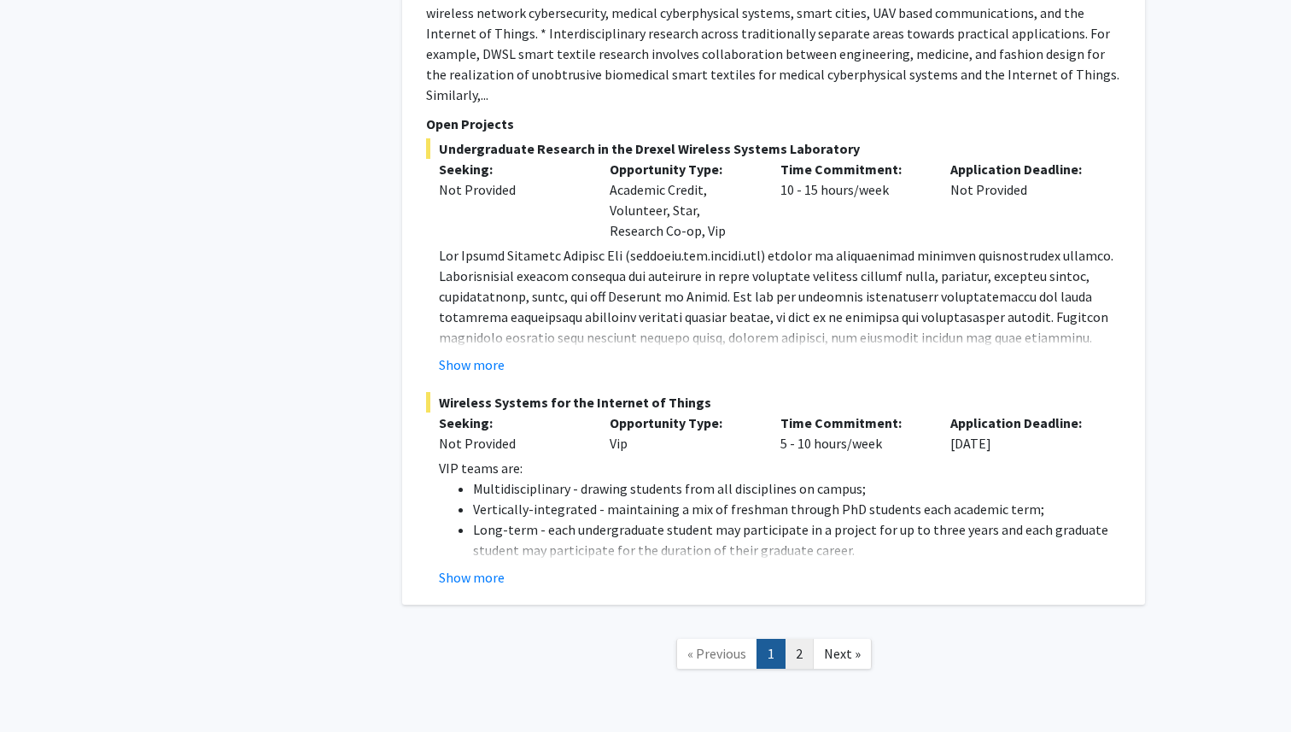
click at [789, 639] on link "2" at bounding box center [799, 654] width 29 height 30
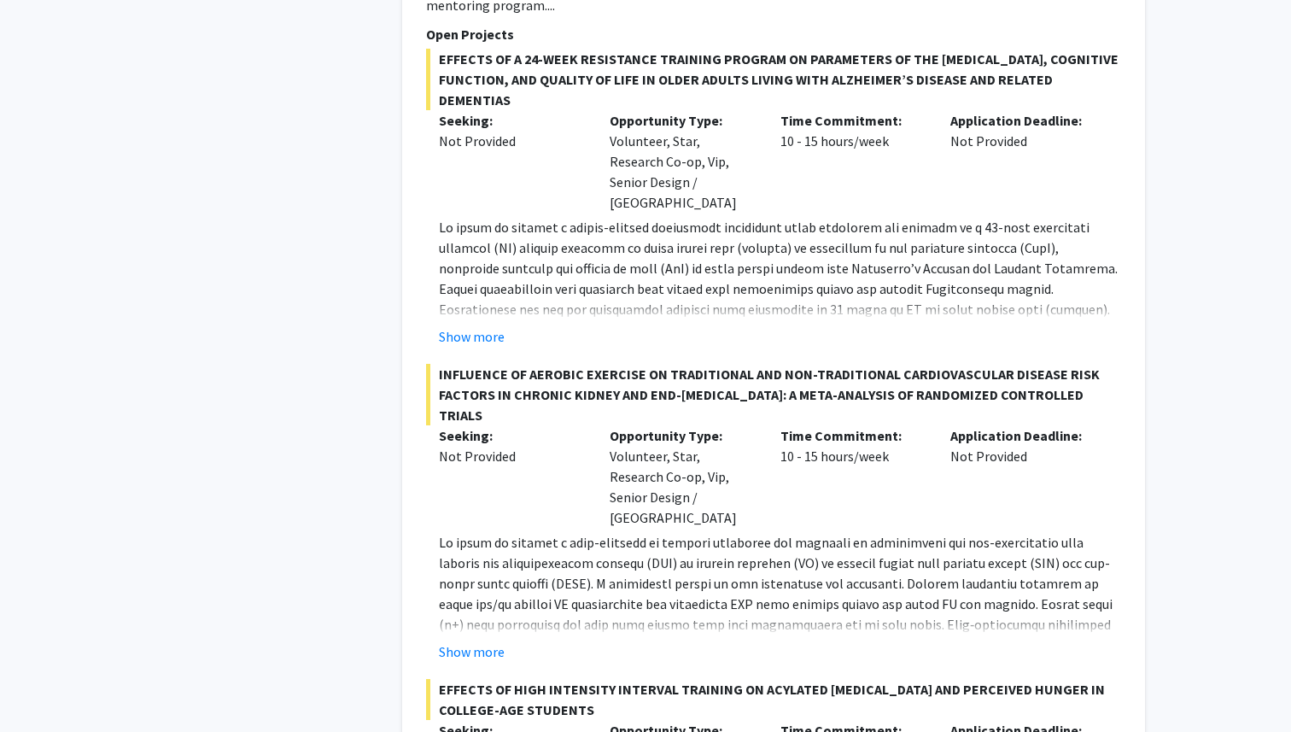
scroll to position [4170, 0]
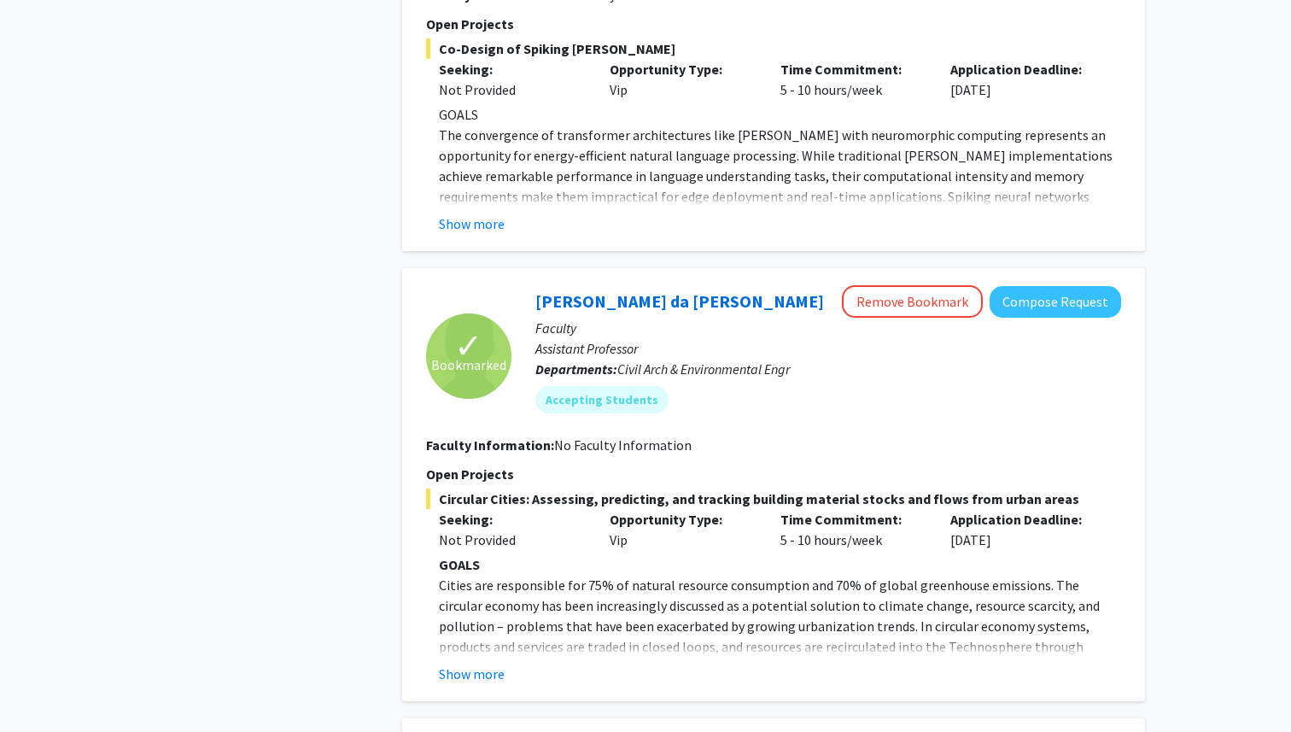
scroll to position [3285, 0]
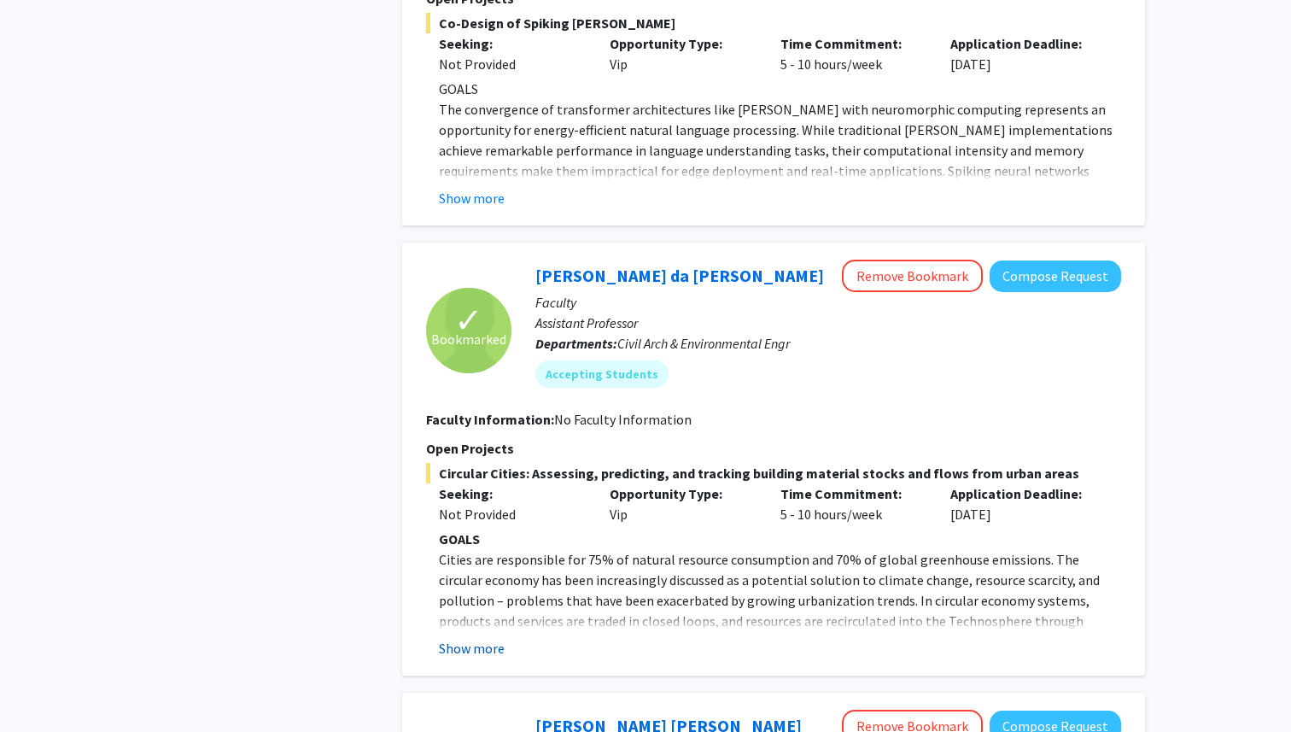
click at [473, 638] on button "Show more" at bounding box center [472, 648] width 66 height 20
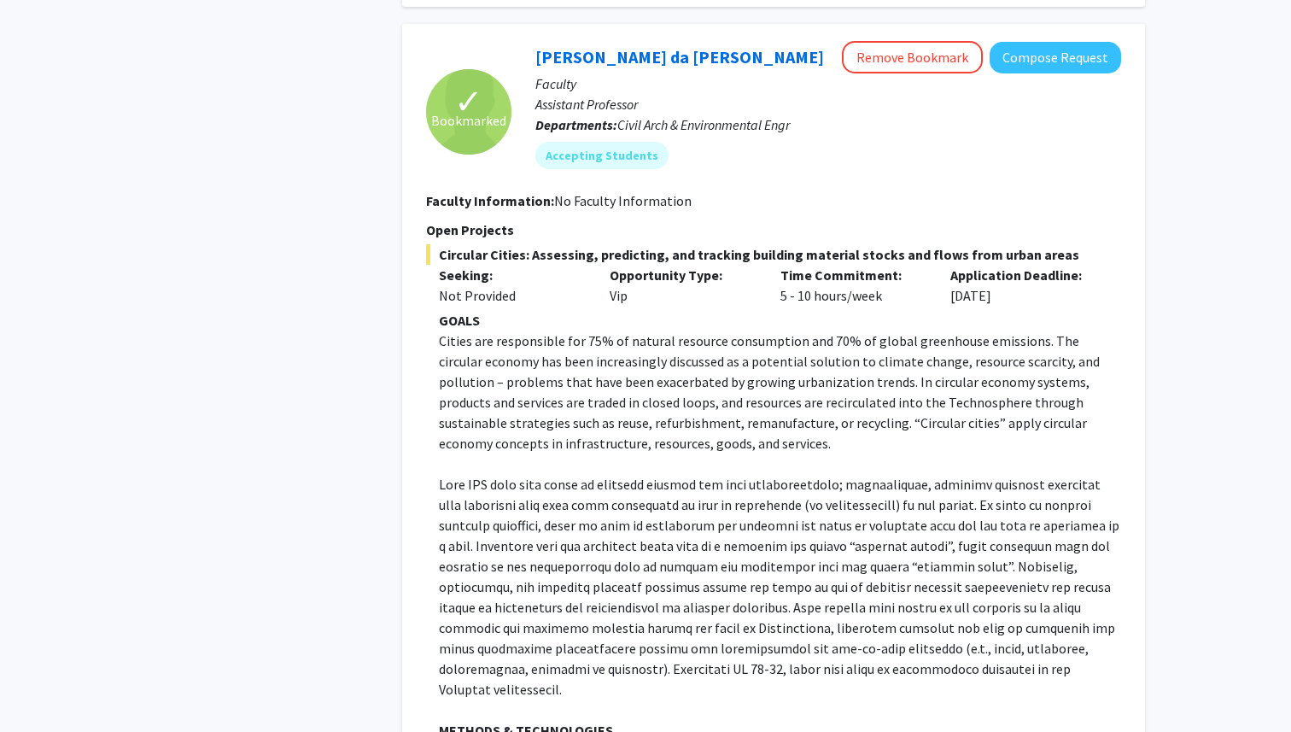
scroll to position [3509, 0]
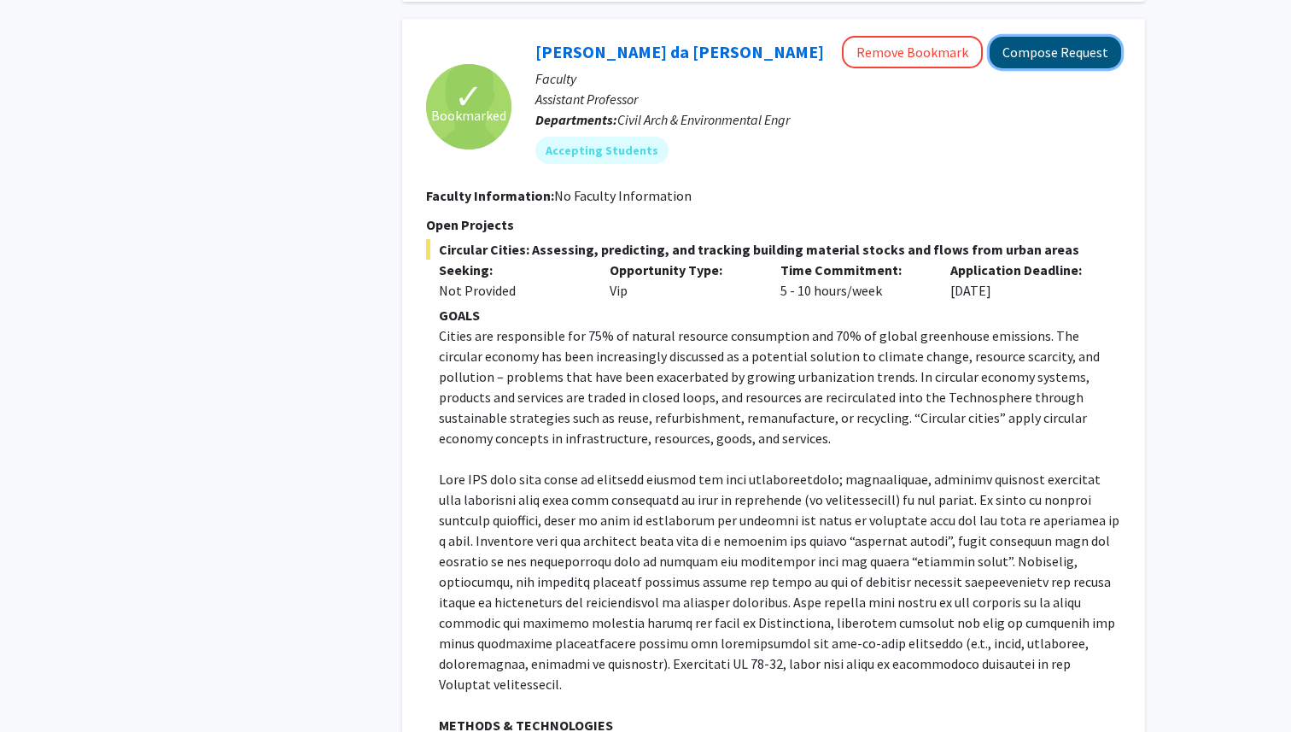
click at [1017, 37] on button "Compose Request" at bounding box center [1056, 53] width 132 height 32
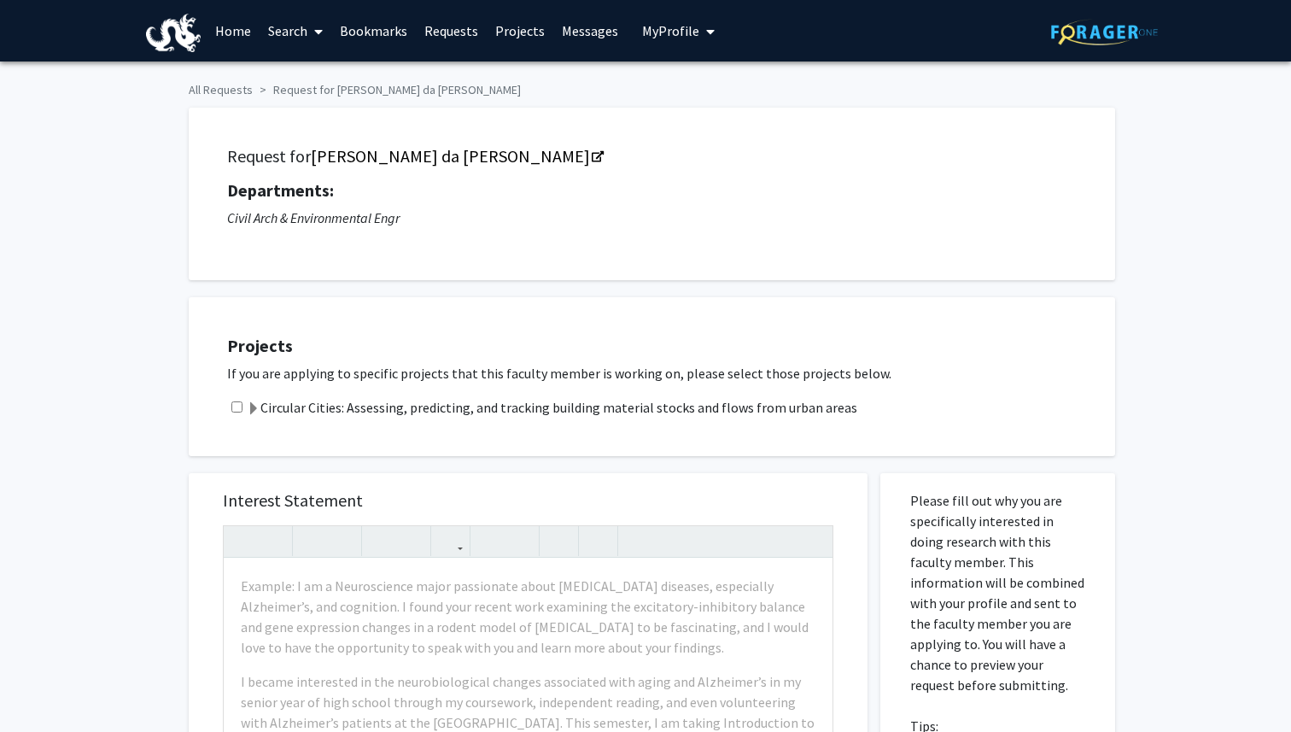
click at [239, 405] on input "checkbox" at bounding box center [236, 406] width 11 height 11
checkbox input "true"
copy link "[PERSON_NAME] da [PERSON_NAME]"
click at [506, 474] on div "Interest Statement Example: I am a Neuroscience major passionate about neurodeg…" at bounding box center [528, 727] width 645 height 509
drag, startPoint x: 265, startPoint y: 410, endPoint x: 869, endPoint y: 424, distance: 604.8
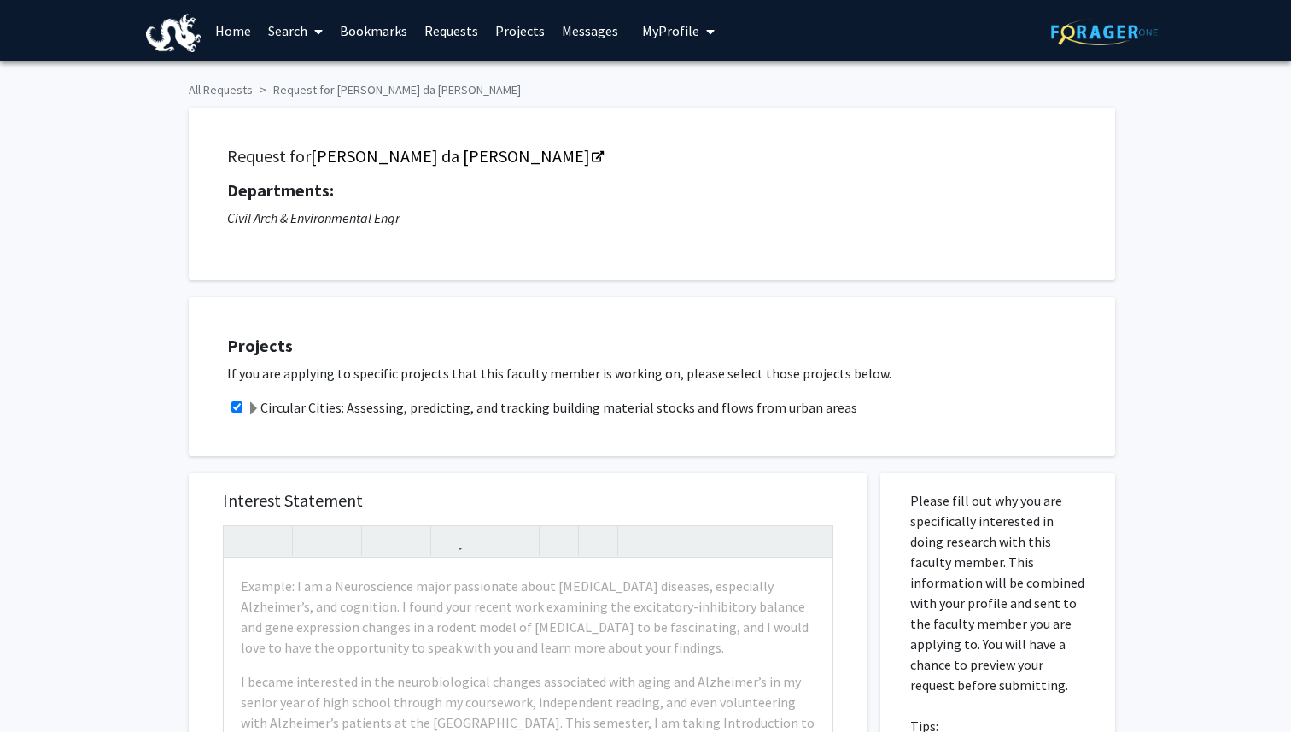
click at [870, 424] on div "Projects If you are applying to specific projects that this faculty member is w…" at bounding box center [662, 377] width 905 height 116
copy label "Circular Cities: Assessing, predicting, and tracking building material stocks a…"
click at [255, 408] on span at bounding box center [254, 409] width 14 height 14
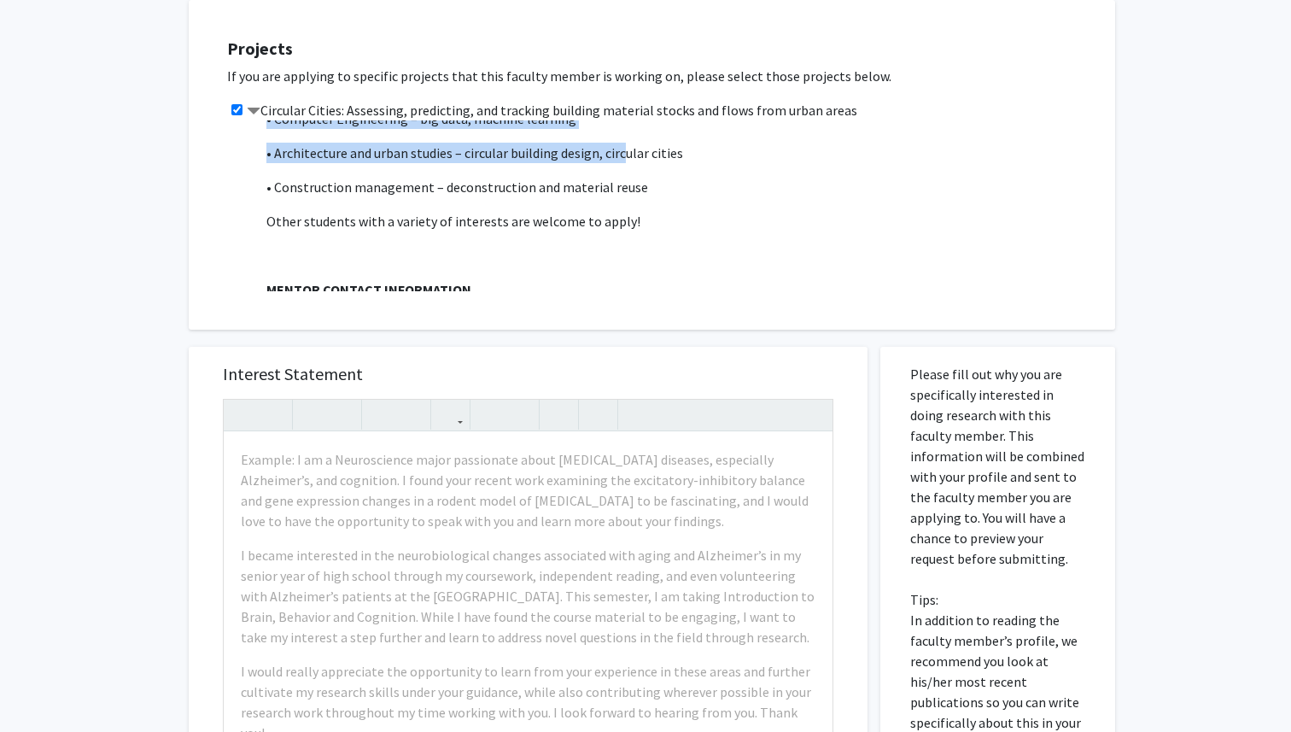
scroll to position [968, 0]
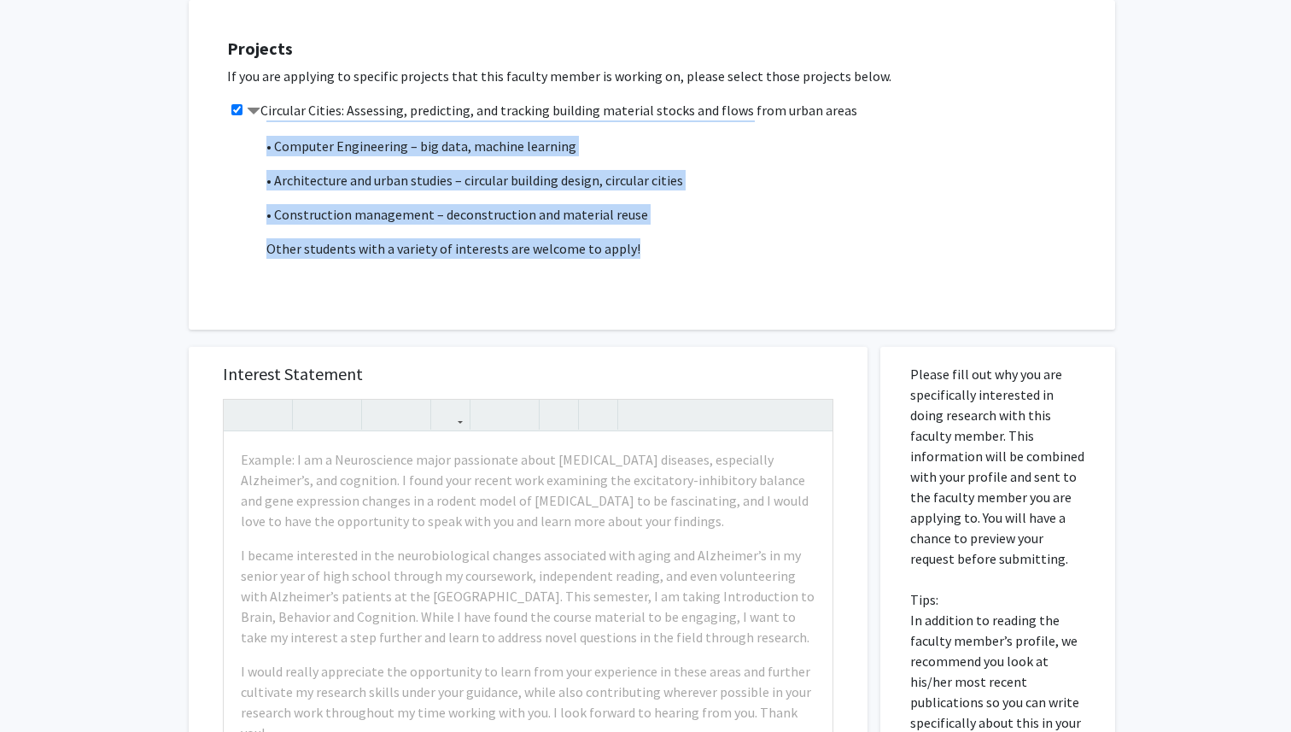
drag, startPoint x: 266, startPoint y: 149, endPoint x: 648, endPoint y: 205, distance: 385.9
copy span "GOALS Cities are responsible for 75% of natural resource consumption and 70% of…"
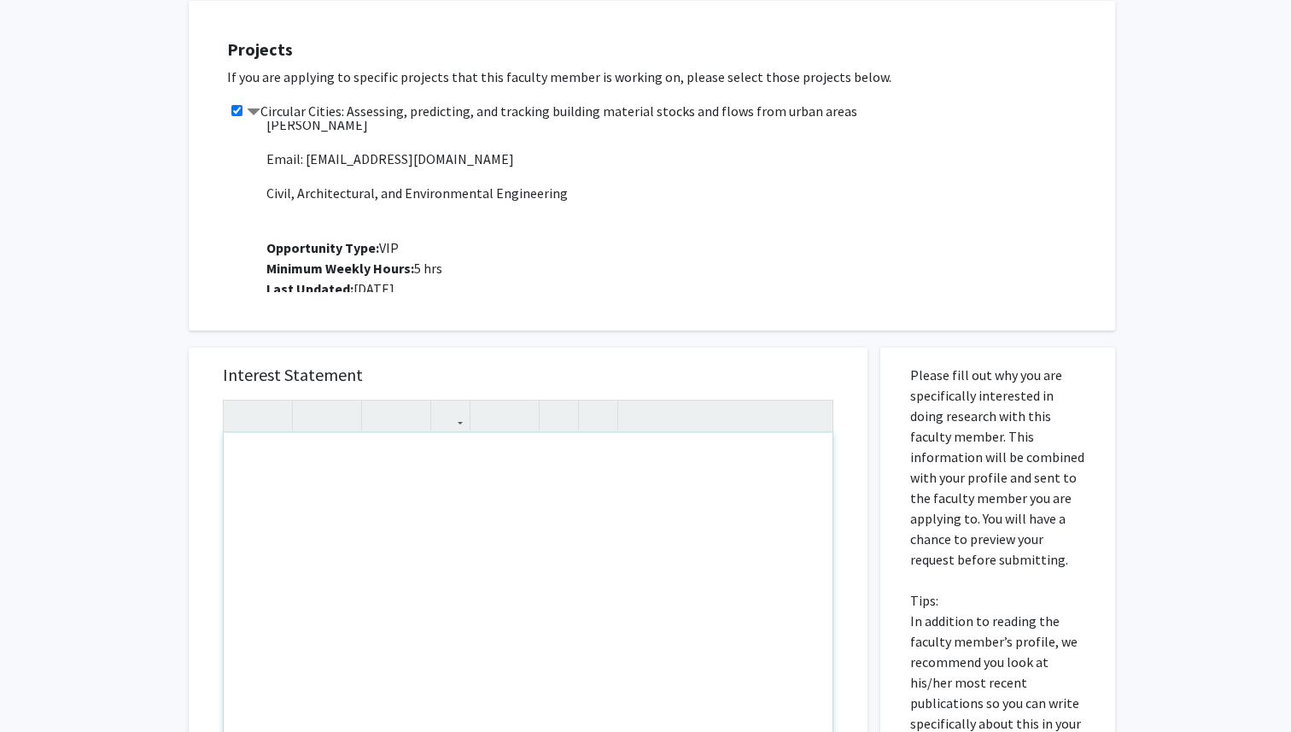
scroll to position [297, 0]
click at [422, 515] on div "Note to users with screen readers: Please press Alt+0 or Option+0 to deactivate…" at bounding box center [528, 627] width 609 height 391
paste div "Note to users with screen readers: Please press Alt+0 or Option+0 to deactivate…"
type textarea "<p>Dear Dr. Fernanda Campos da Cruz Rios,</p><br><p>I recently read about your …"
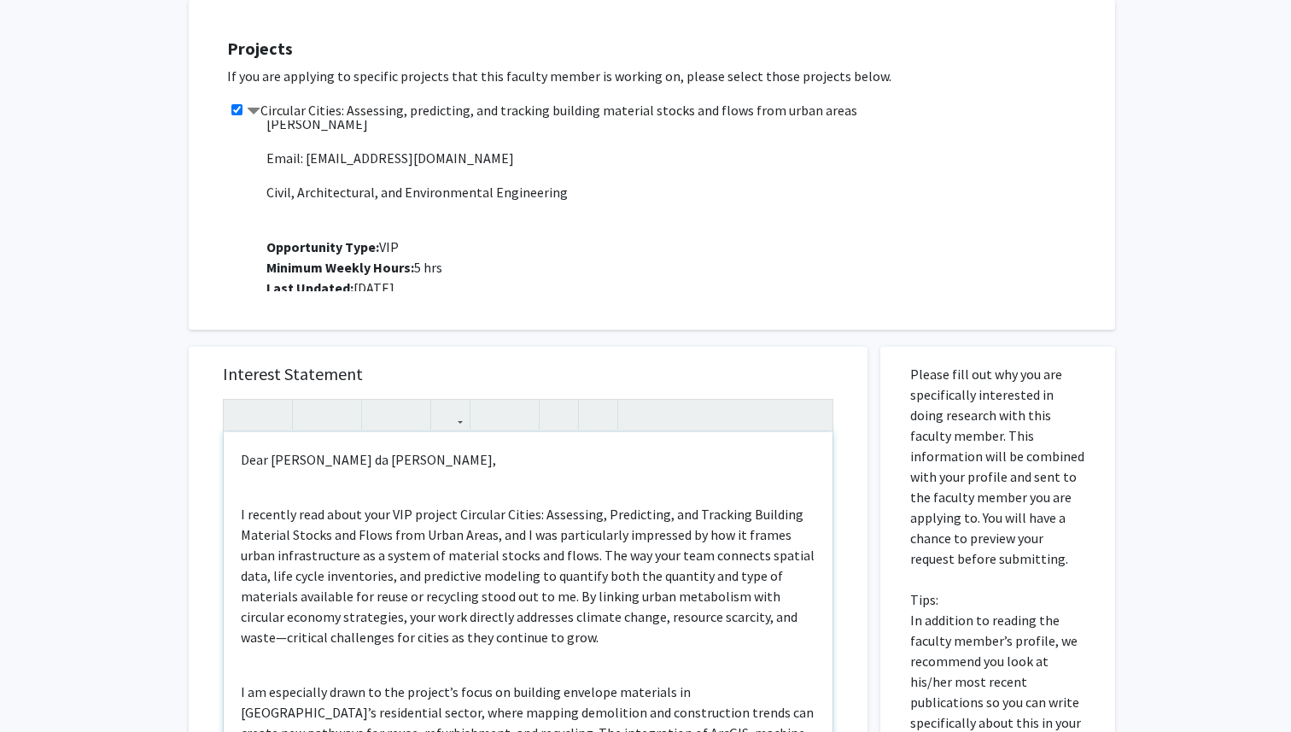
click at [306, 490] on div "Dear Dr. Fernanda Campos da Cruz Rios, I recently read about your VIP project C…" at bounding box center [528, 627] width 609 height 391
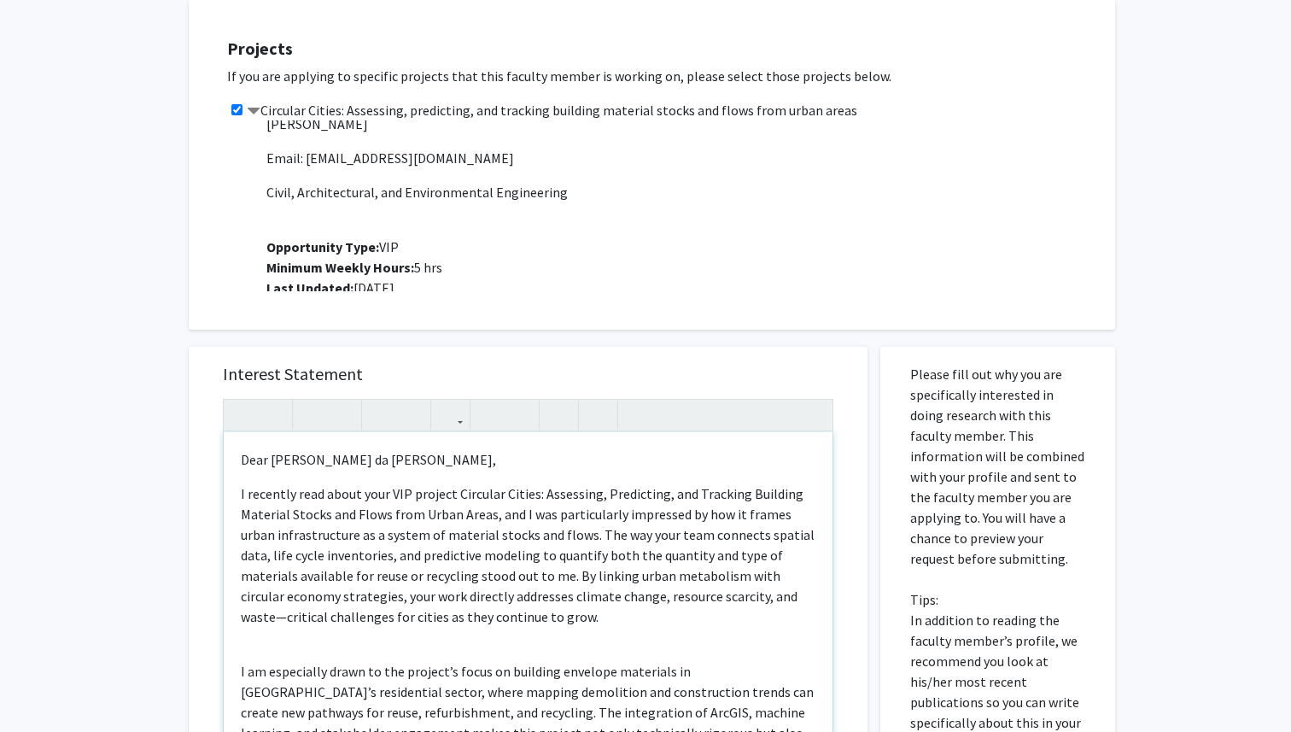
click at [320, 645] on div "Dear Dr. Fernanda Campos da Cruz Rios, I recently read about your VIP project C…" at bounding box center [528, 627] width 609 height 391
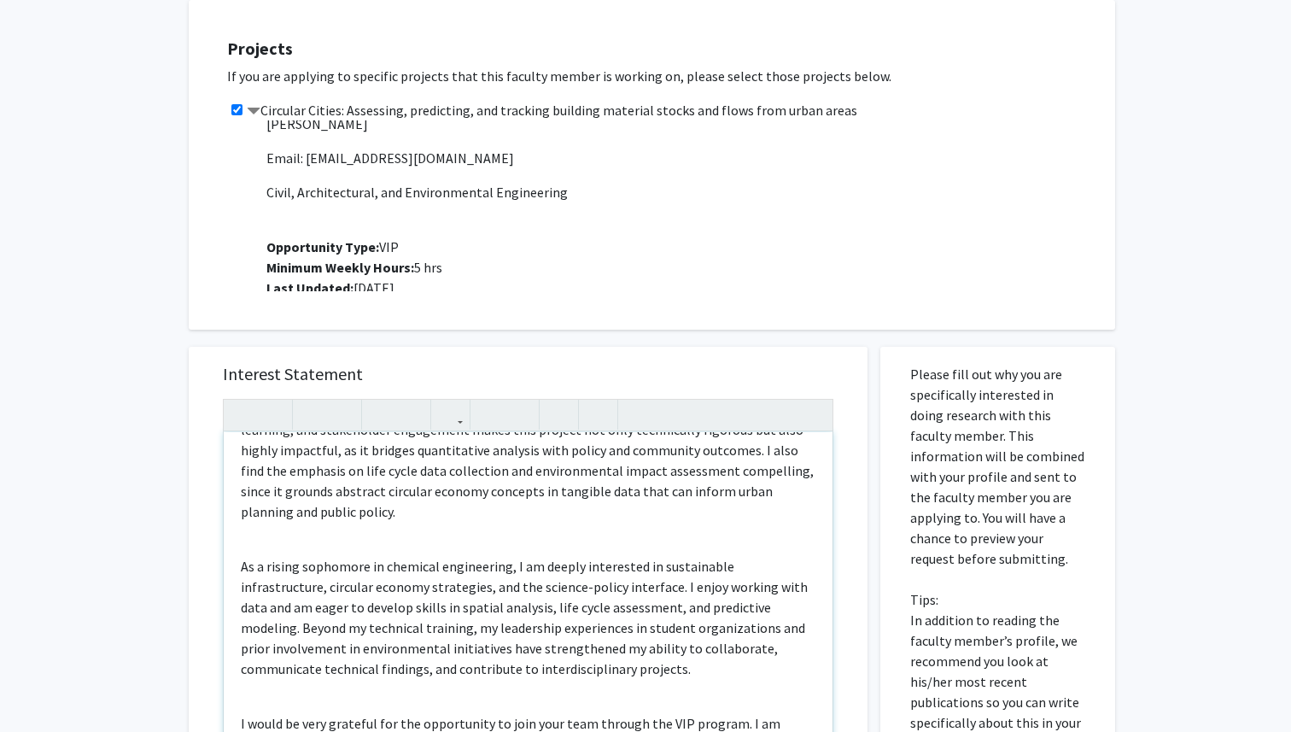
scroll to position [311, 0]
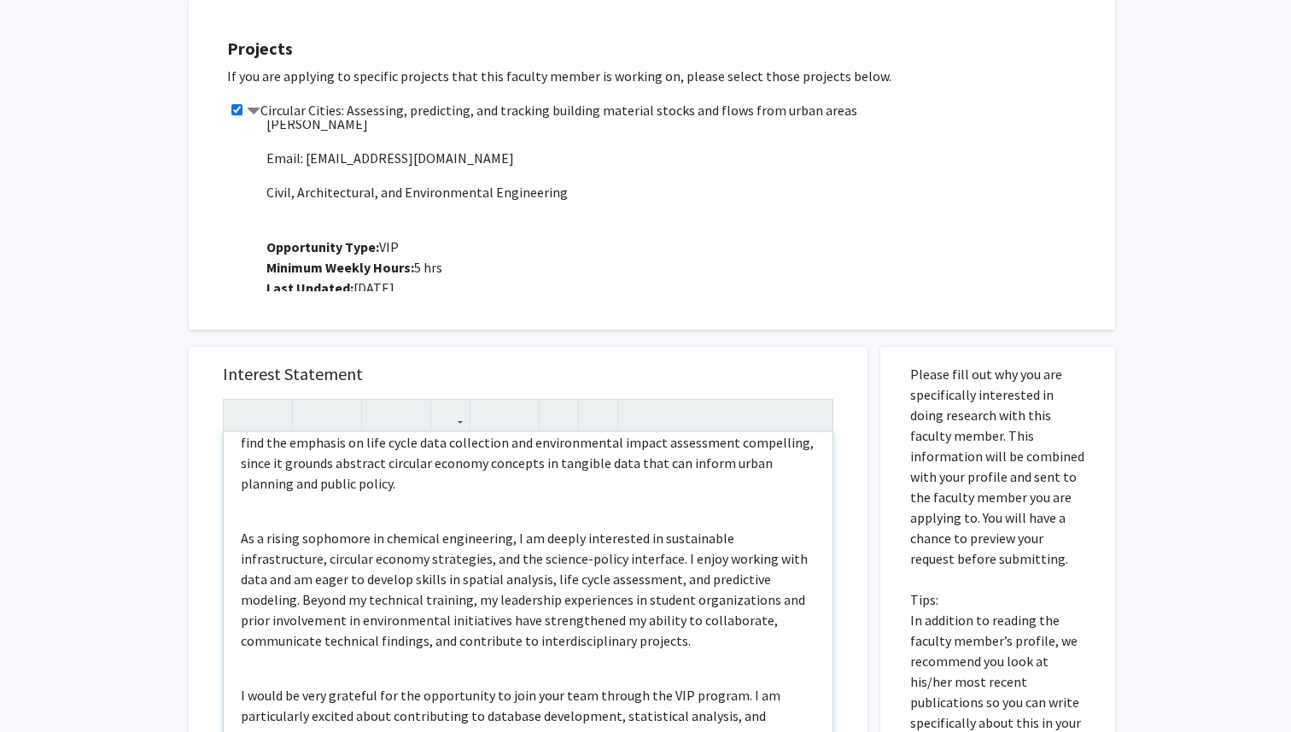
click at [269, 489] on div "Dear Dr. Fernanda Campos da Cruz Rios, I recently read about your VIP project C…" at bounding box center [528, 627] width 609 height 391
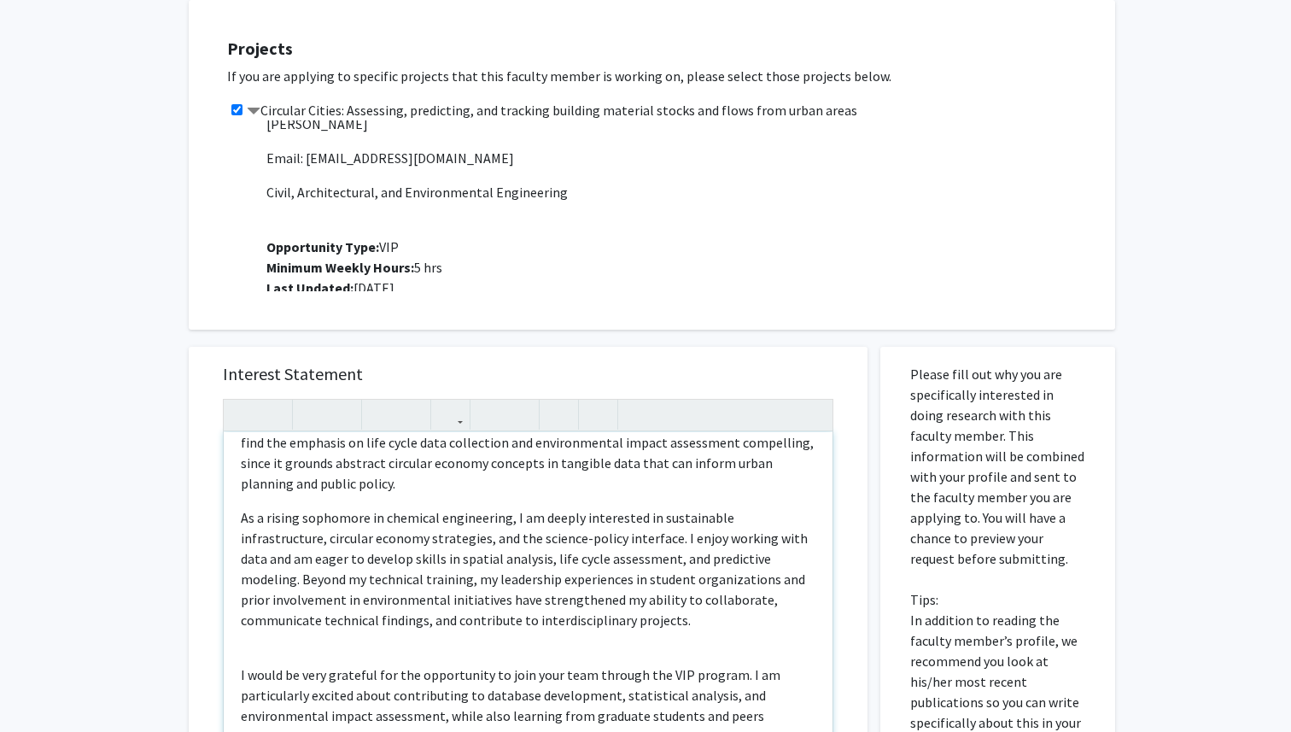
click at [256, 620] on div "Dear Dr. Fernanda Campos da Cruz Rios, I recently read about your VIP project C…" at bounding box center [528, 627] width 609 height 391
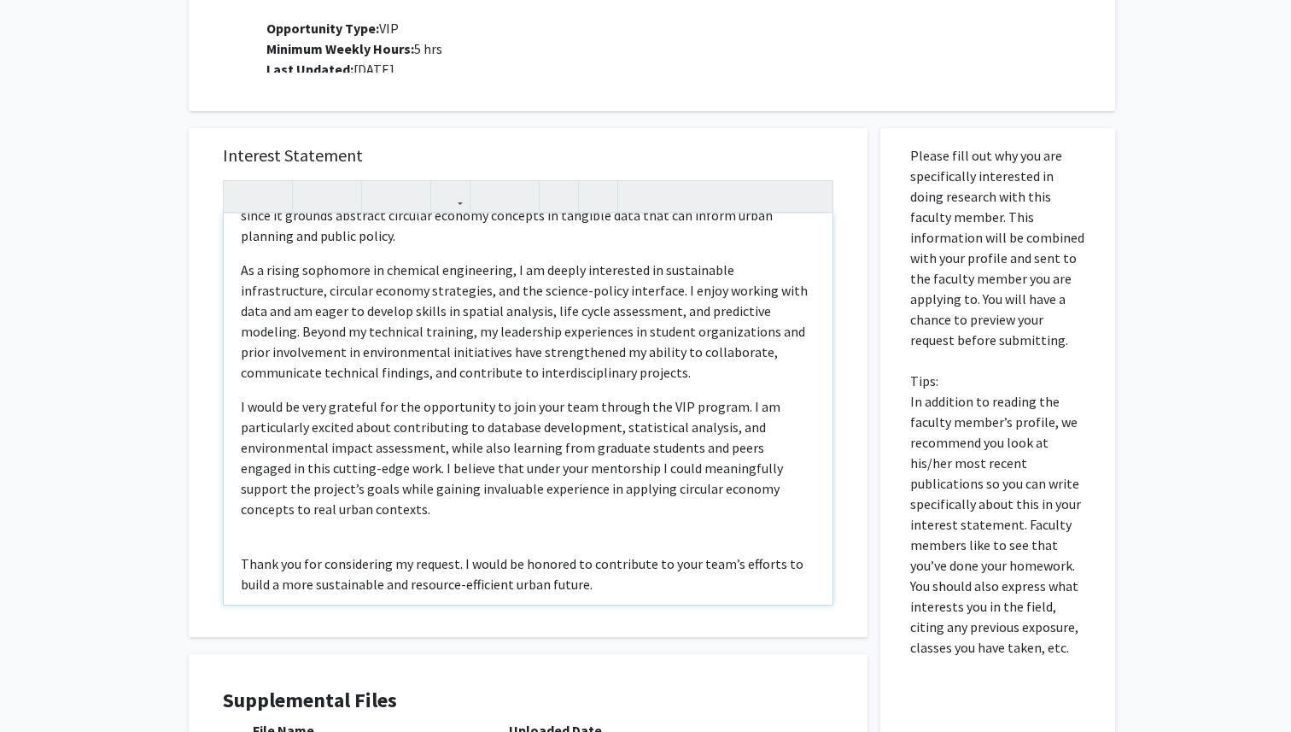
scroll to position [523, 0]
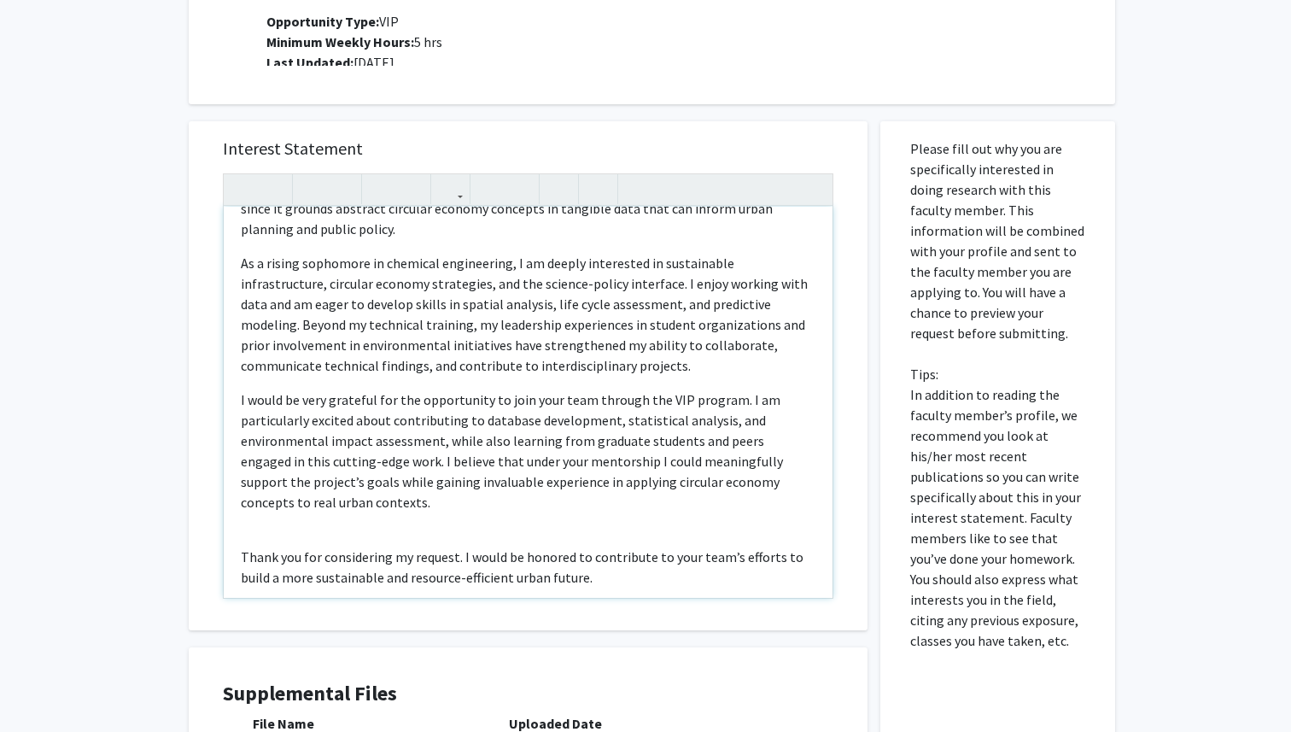
click at [354, 520] on div "Dear Dr. Fernanda Campos da Cruz Rios, I recently read about your VIP project C…" at bounding box center [528, 402] width 609 height 391
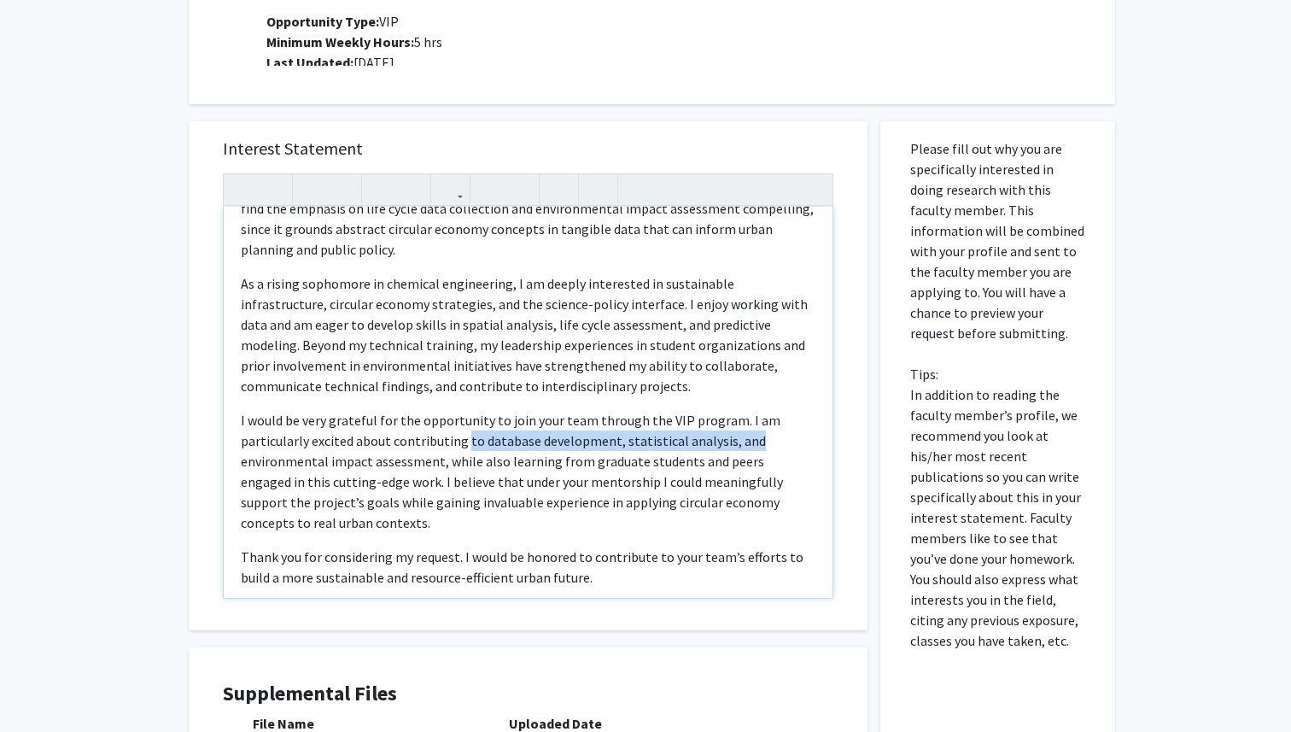
drag, startPoint x: 464, startPoint y: 420, endPoint x: 755, endPoint y: 415, distance: 291.3
click at [756, 416] on p "I would be very grateful for the opportunity to join your team through the VIP …" at bounding box center [528, 471] width 575 height 123
click at [616, 432] on p "I would be very grateful for the opportunity to join your team through the VIP …" at bounding box center [528, 471] width 575 height 123
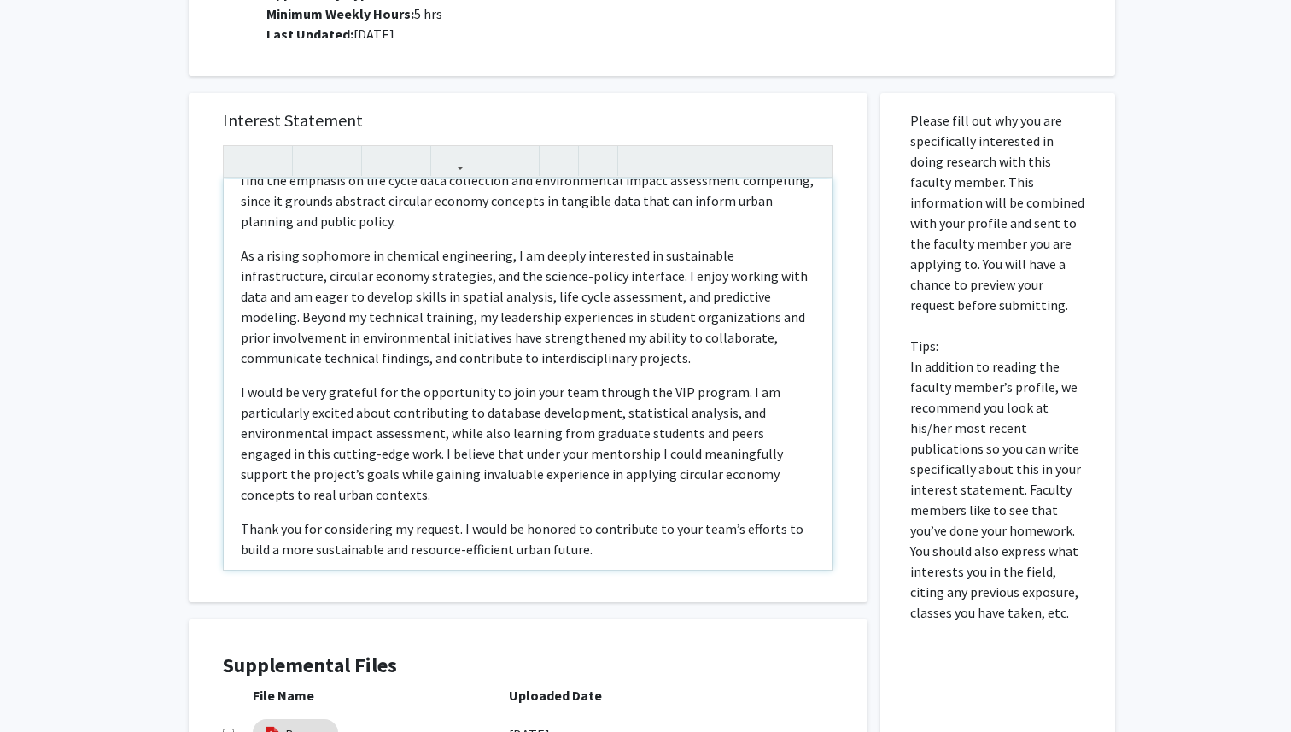
scroll to position [553, 0]
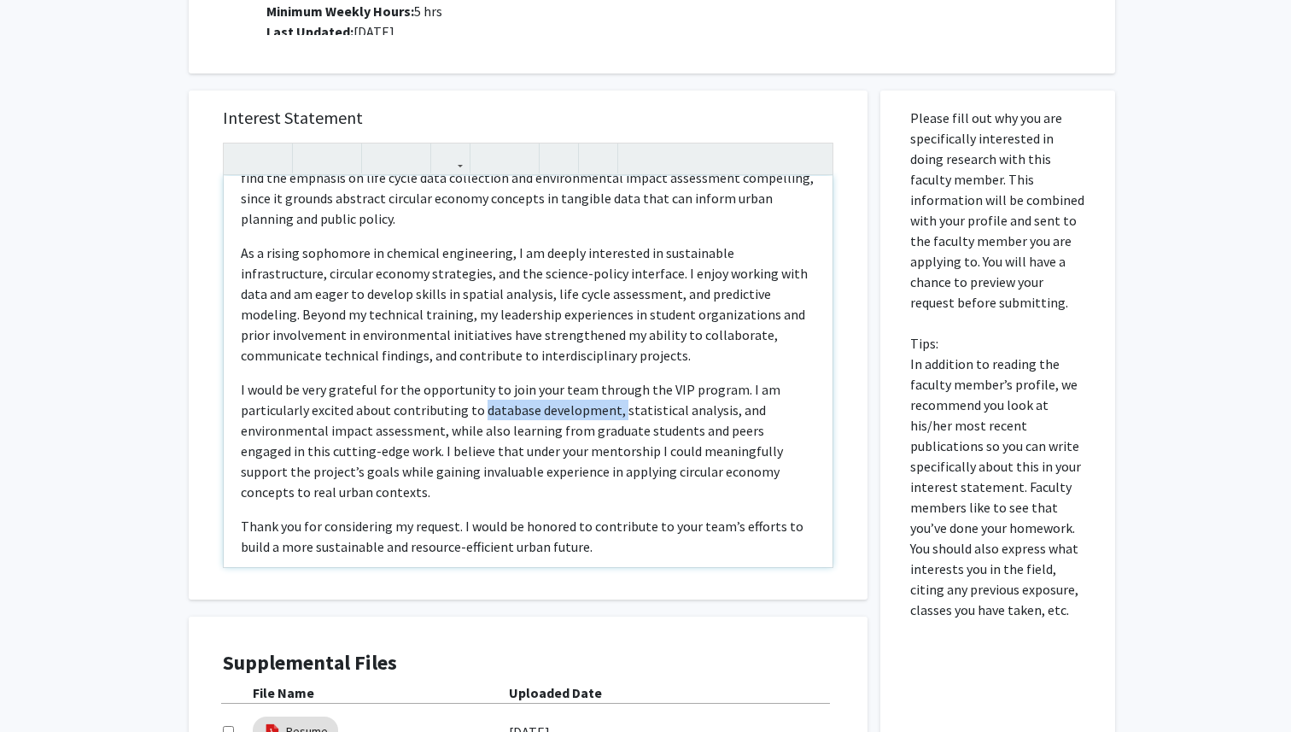
drag, startPoint x: 614, startPoint y: 393, endPoint x: 476, endPoint y: 388, distance: 138.4
click at [476, 389] on p "I would be very grateful for the opportunity to join your team through the VIP …" at bounding box center [528, 440] width 575 height 123
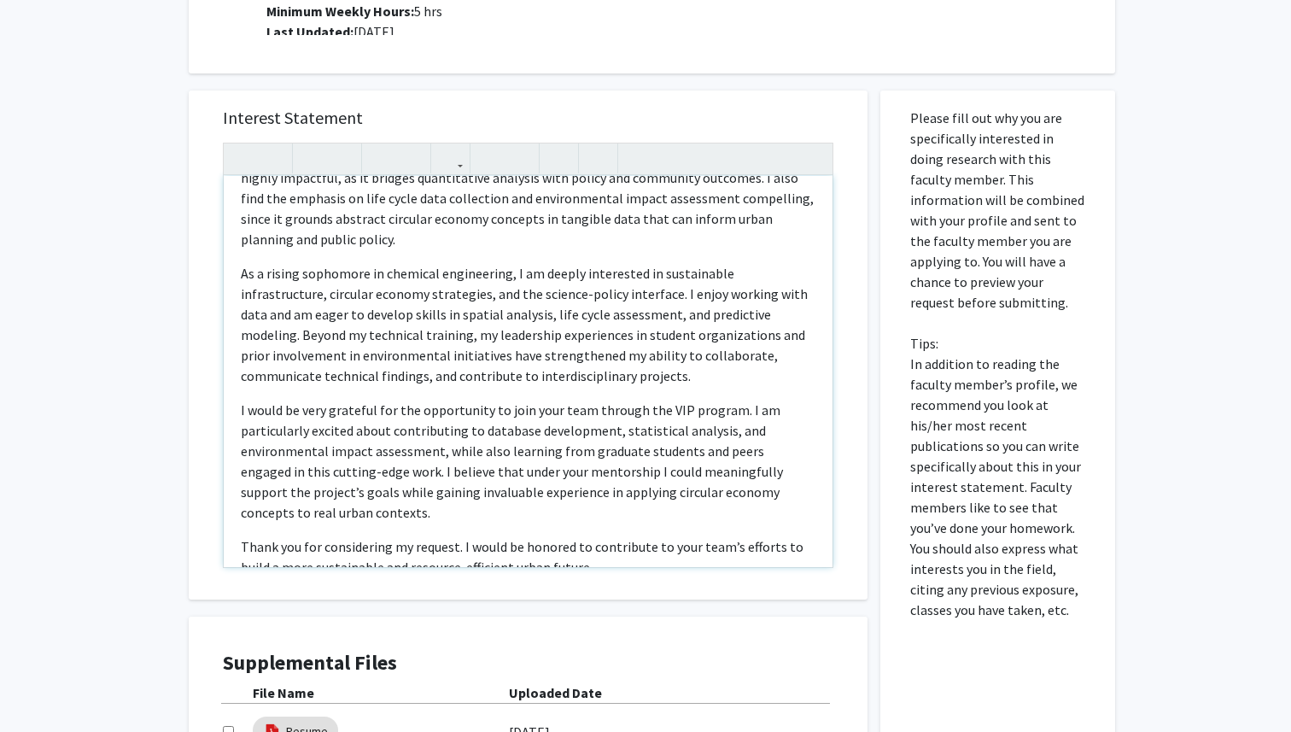
type textarea "<p>Dear Dr. Fernanda Campos da Cruz Rios,</p><p>I recently read about your VIP …"
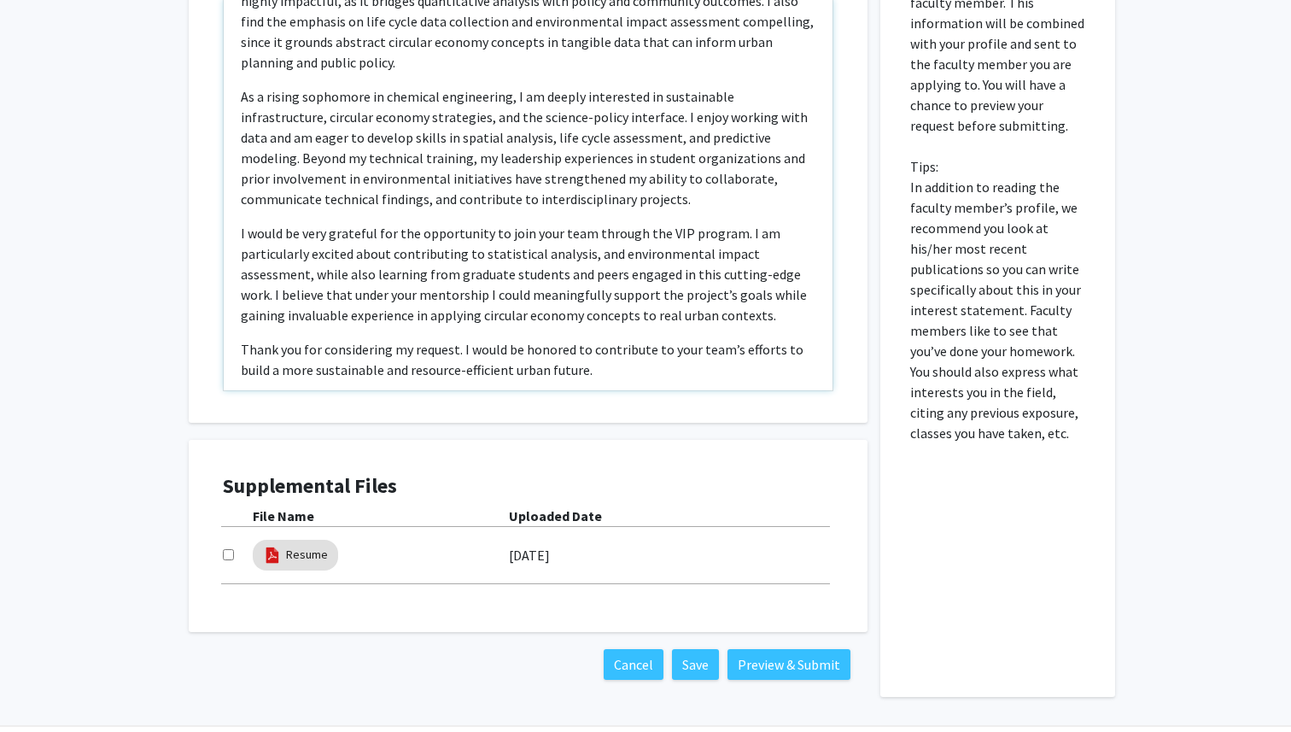
scroll to position [770, 0]
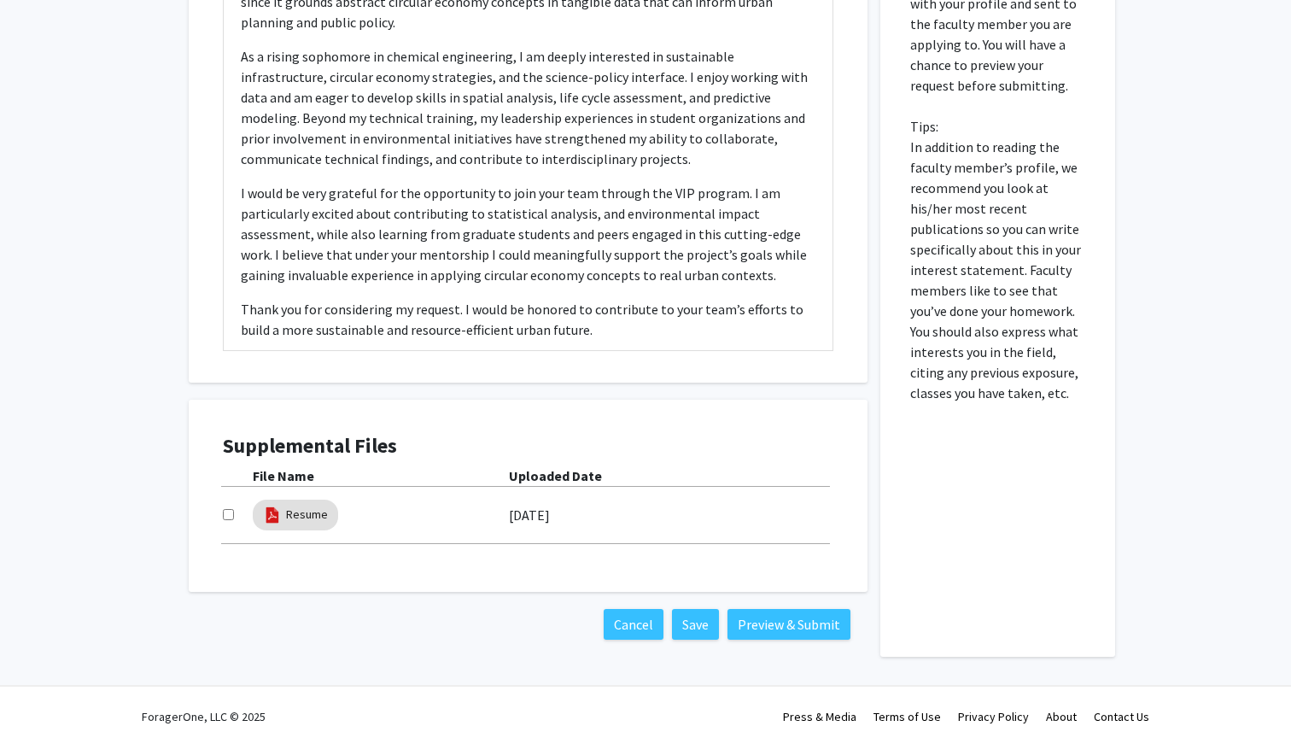
click at [225, 517] on input "checkbox" at bounding box center [228, 514] width 11 height 11
checkbox input "true"
click at [783, 617] on button "Preview & Submit" at bounding box center [789, 624] width 123 height 31
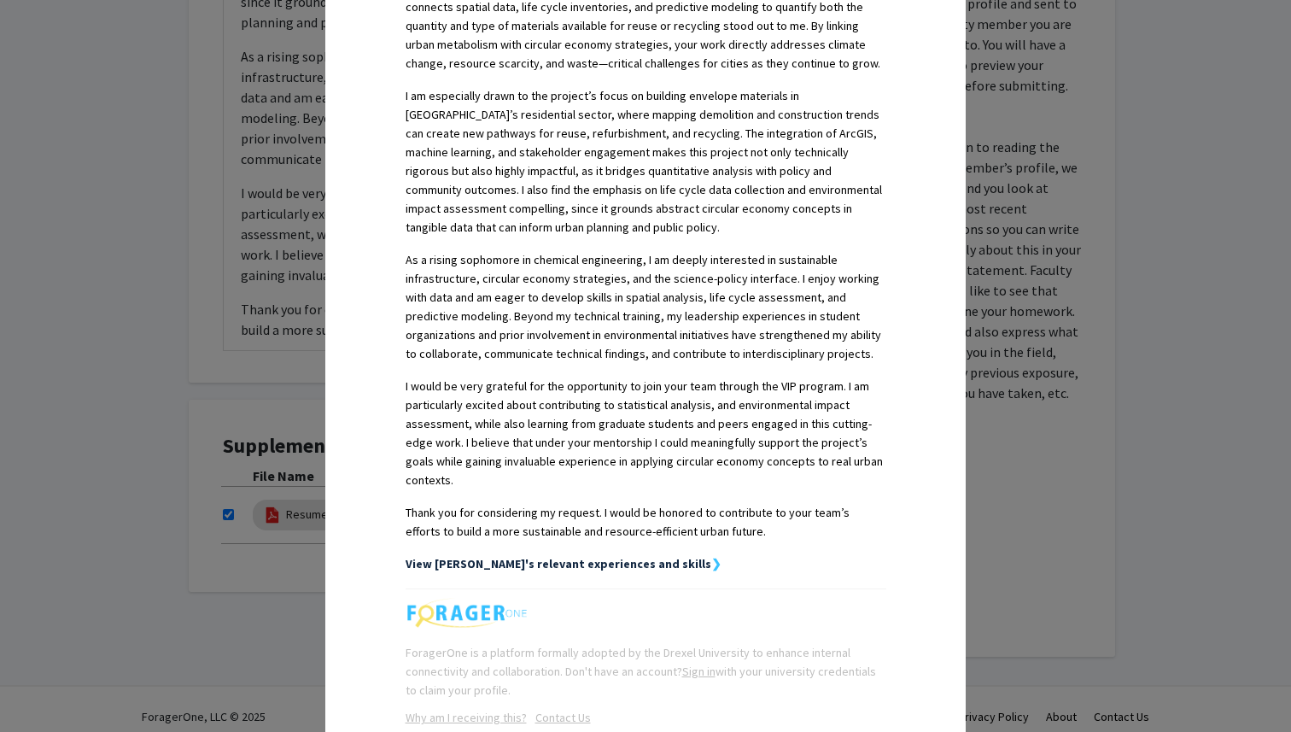
scroll to position [660, 0]
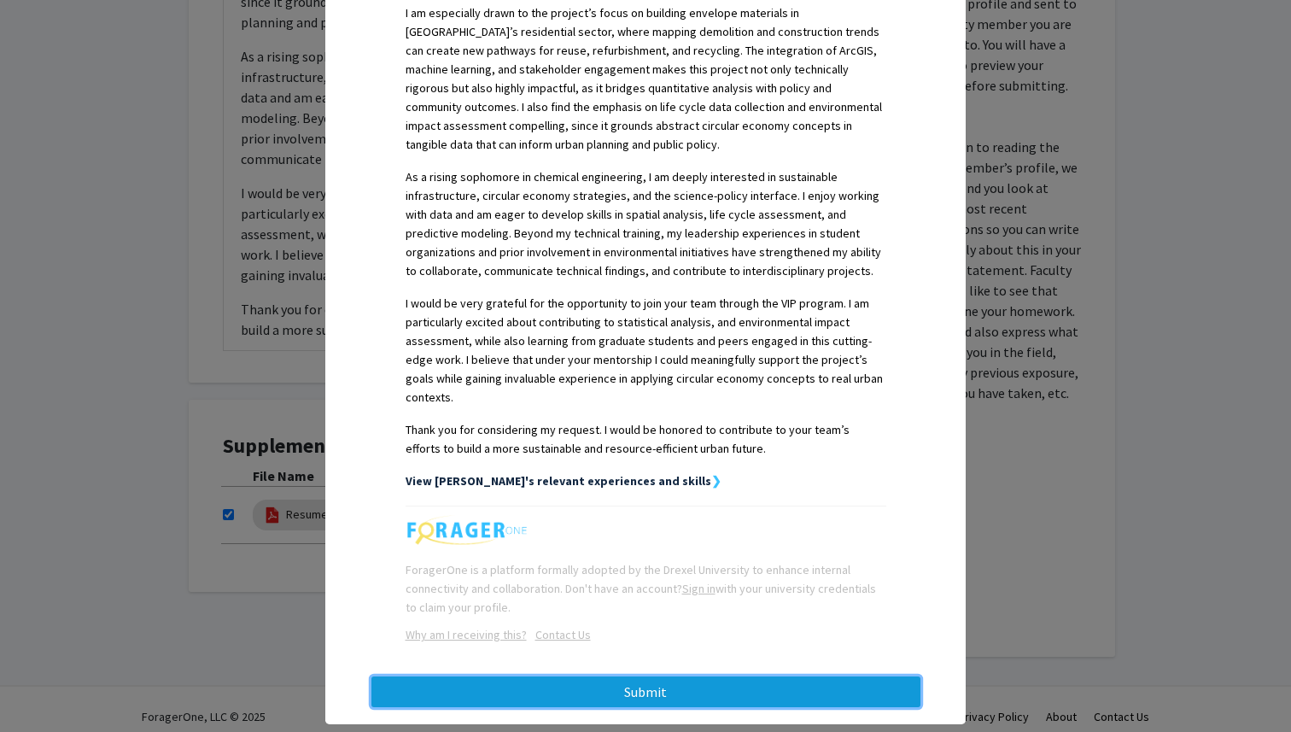
click at [664, 676] on button "Submit" at bounding box center [646, 691] width 549 height 31
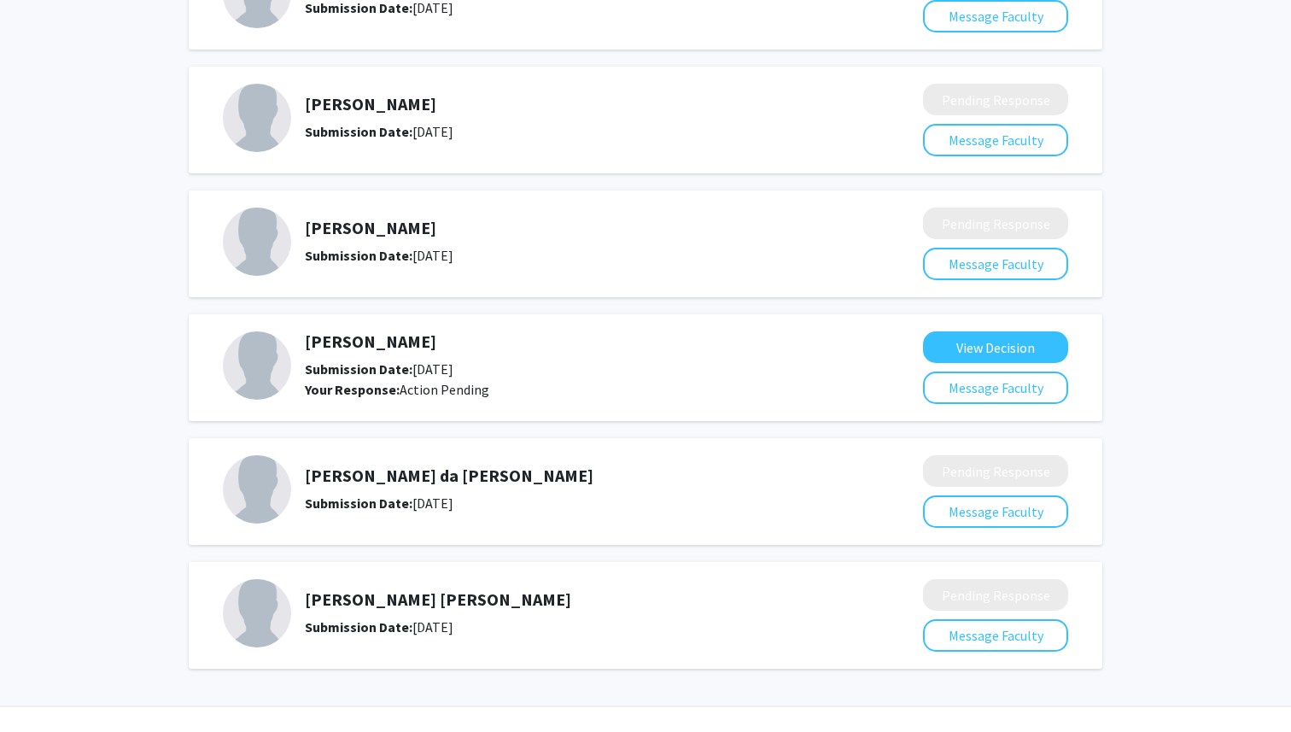
scroll to position [243, 0]
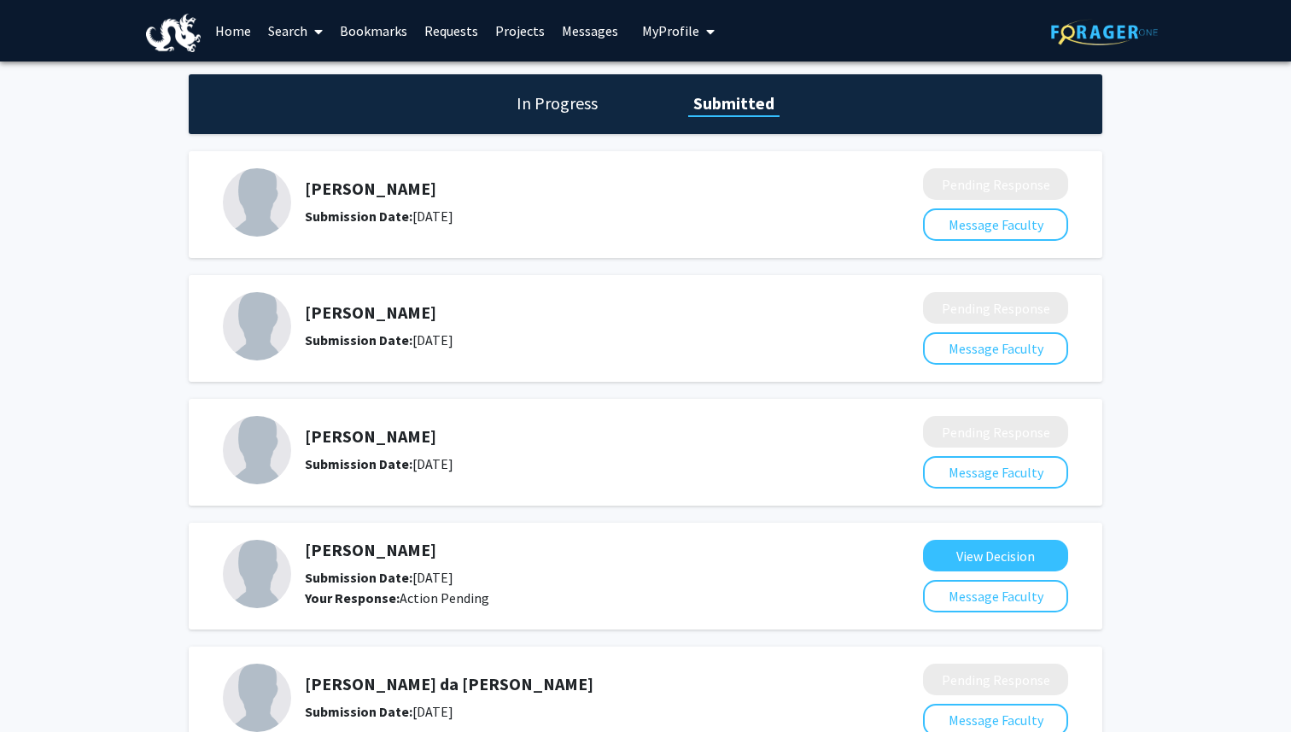
scroll to position [243, 0]
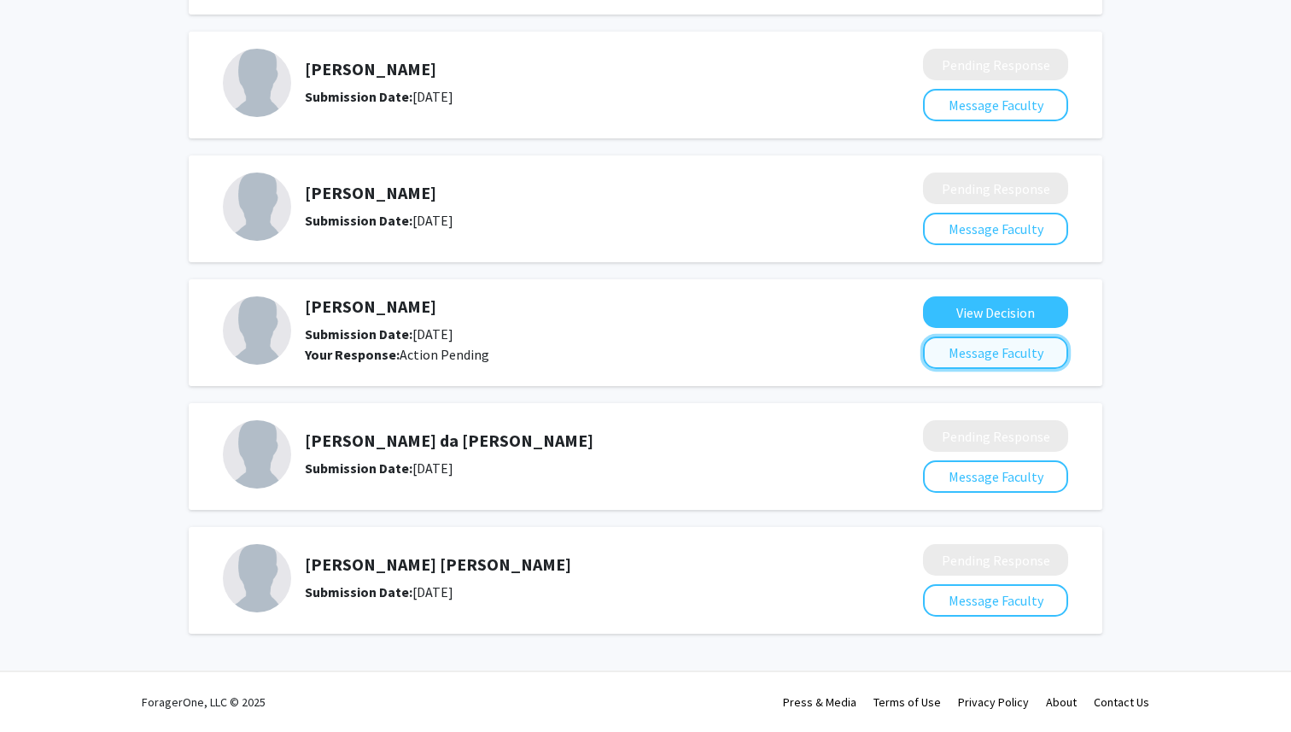
click at [1006, 342] on button "Message Faculty" at bounding box center [995, 352] width 145 height 32
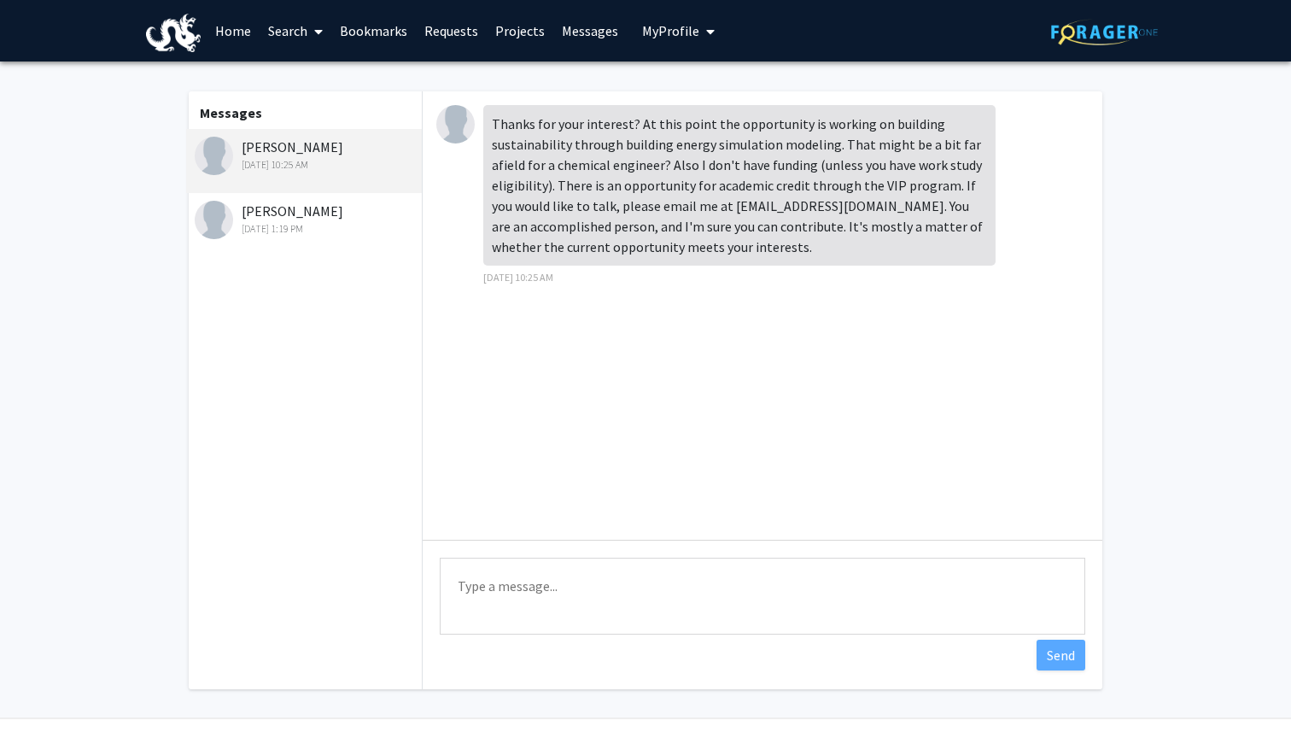
click at [343, 229] on div "[DATE] 1:19 PM" at bounding box center [306, 228] width 223 height 15
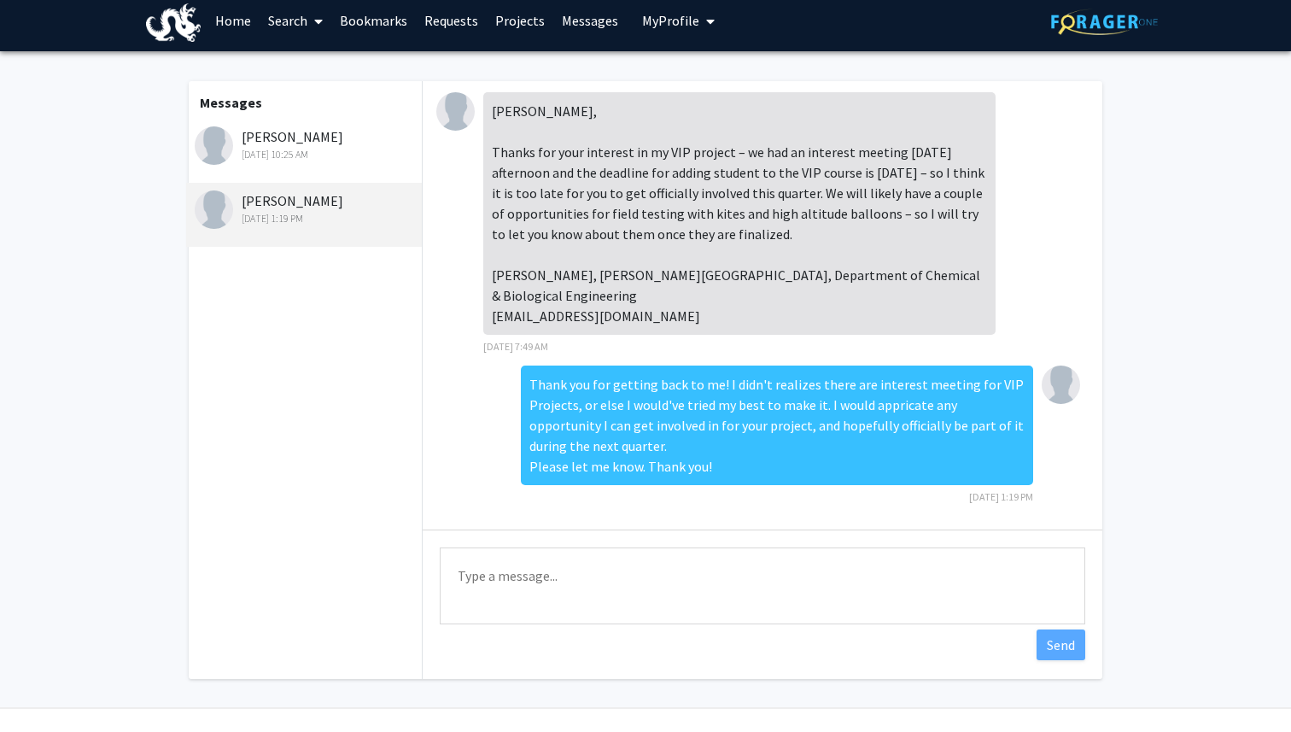
scroll to position [9, 0]
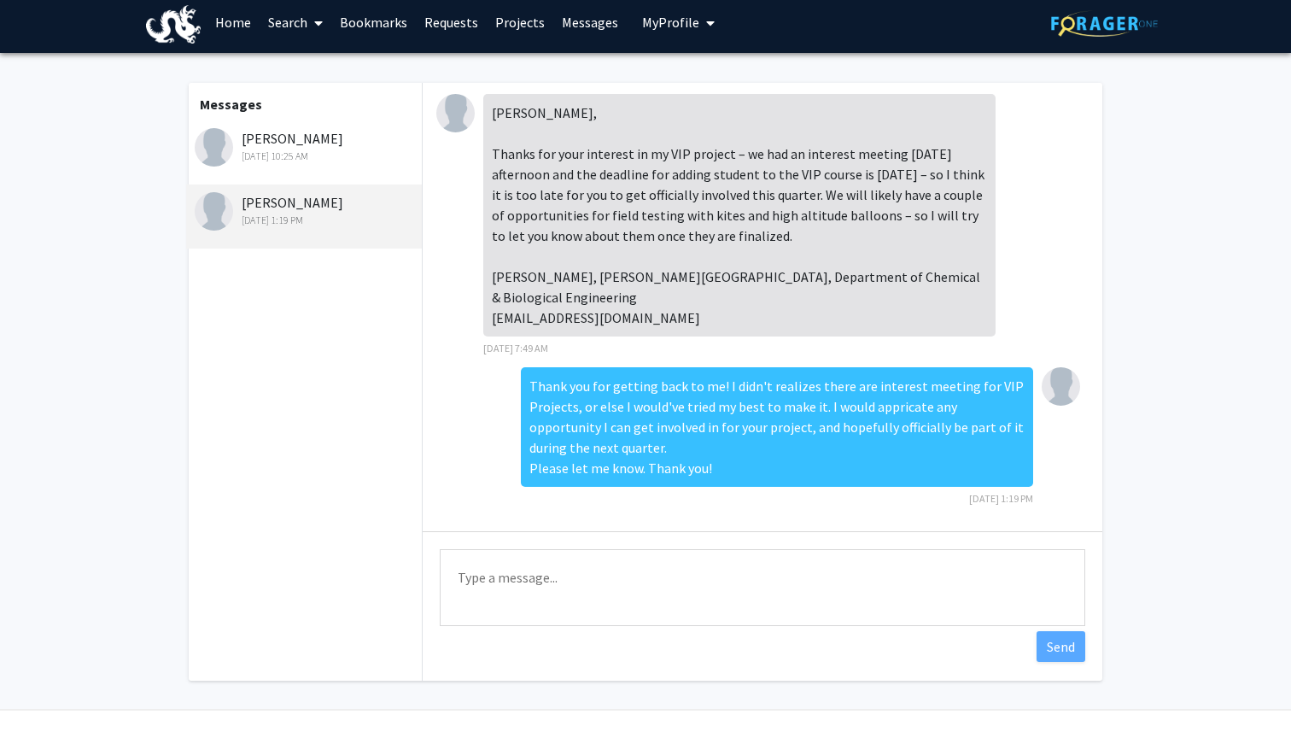
click at [337, 155] on div "[DATE] 10:25 AM" at bounding box center [306, 156] width 223 height 15
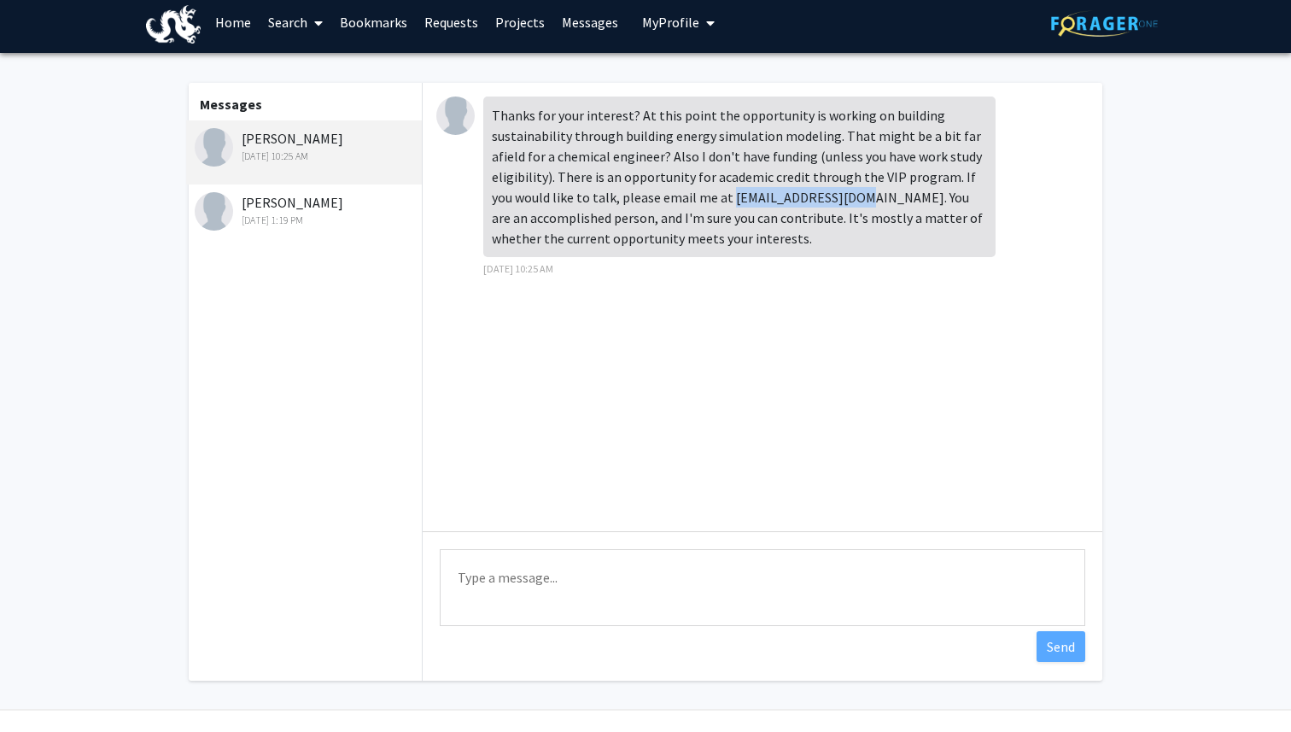
drag, startPoint x: 705, startPoint y: 201, endPoint x: 822, endPoint y: 202, distance: 117.0
click at [822, 202] on div "Thanks for your interest? At this point the opportunity is working on building …" at bounding box center [739, 177] width 512 height 161
copy div "[EMAIL_ADDRESS][DOMAIN_NAME]."
click at [674, 590] on textarea "Type a message" at bounding box center [763, 587] width 646 height 77
paste textarea "Hello [PERSON_NAME], Thank you again for your earlier message. I just wanted to…"
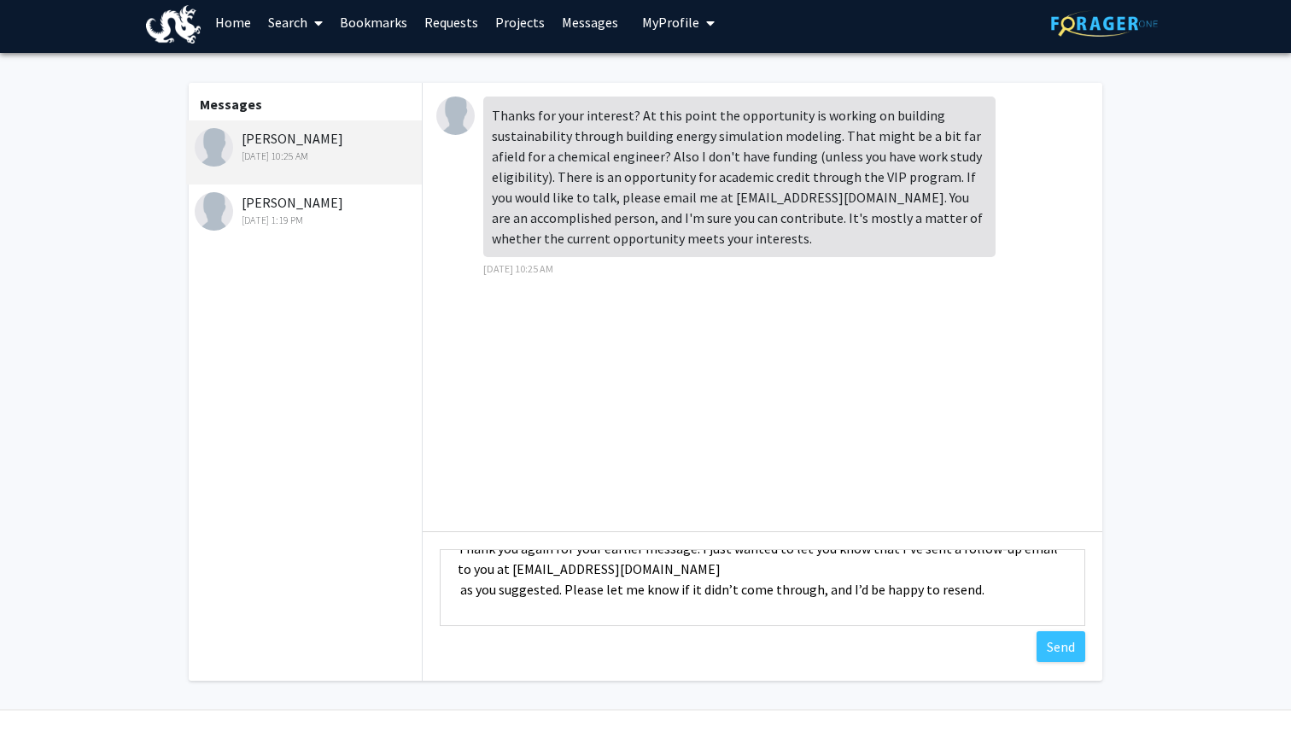
scroll to position [68, 0]
click at [461, 594] on textarea "Hello [PERSON_NAME], Thank you again for your earlier message. I just wanted to…" at bounding box center [763, 587] width 646 height 77
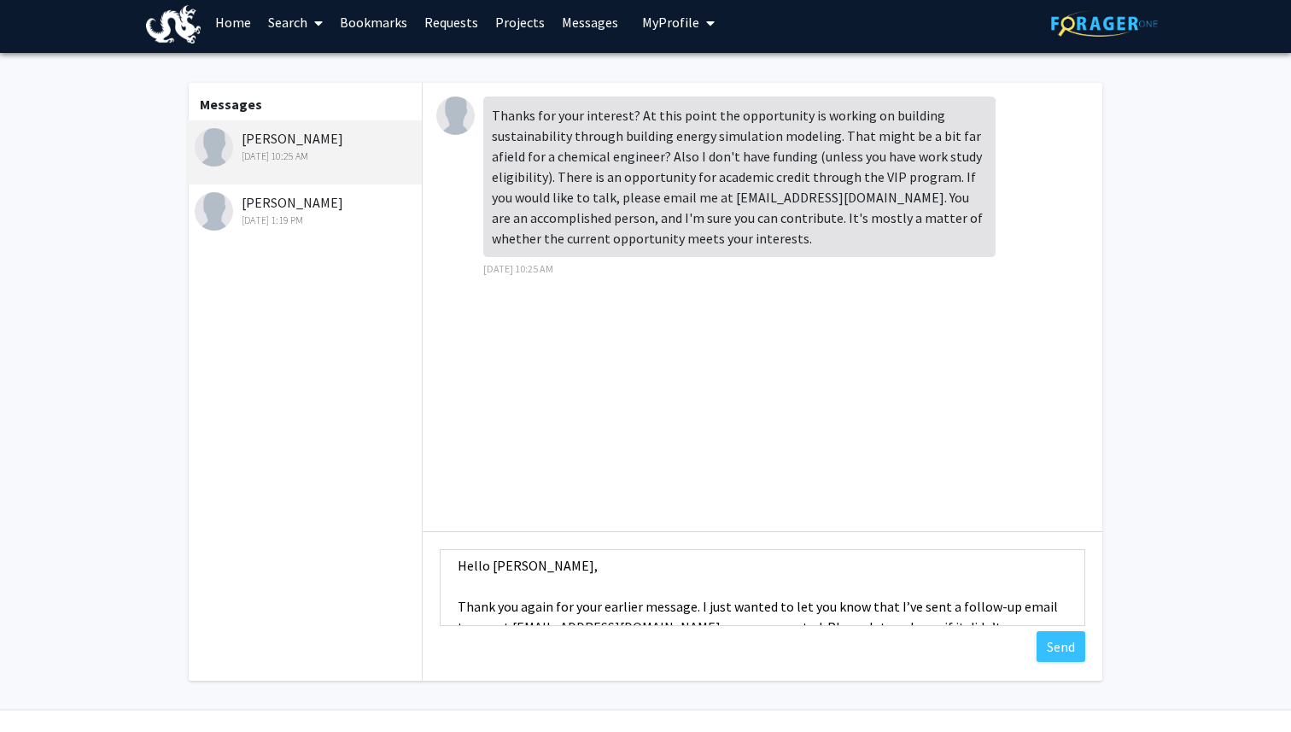
scroll to position [0, 0]
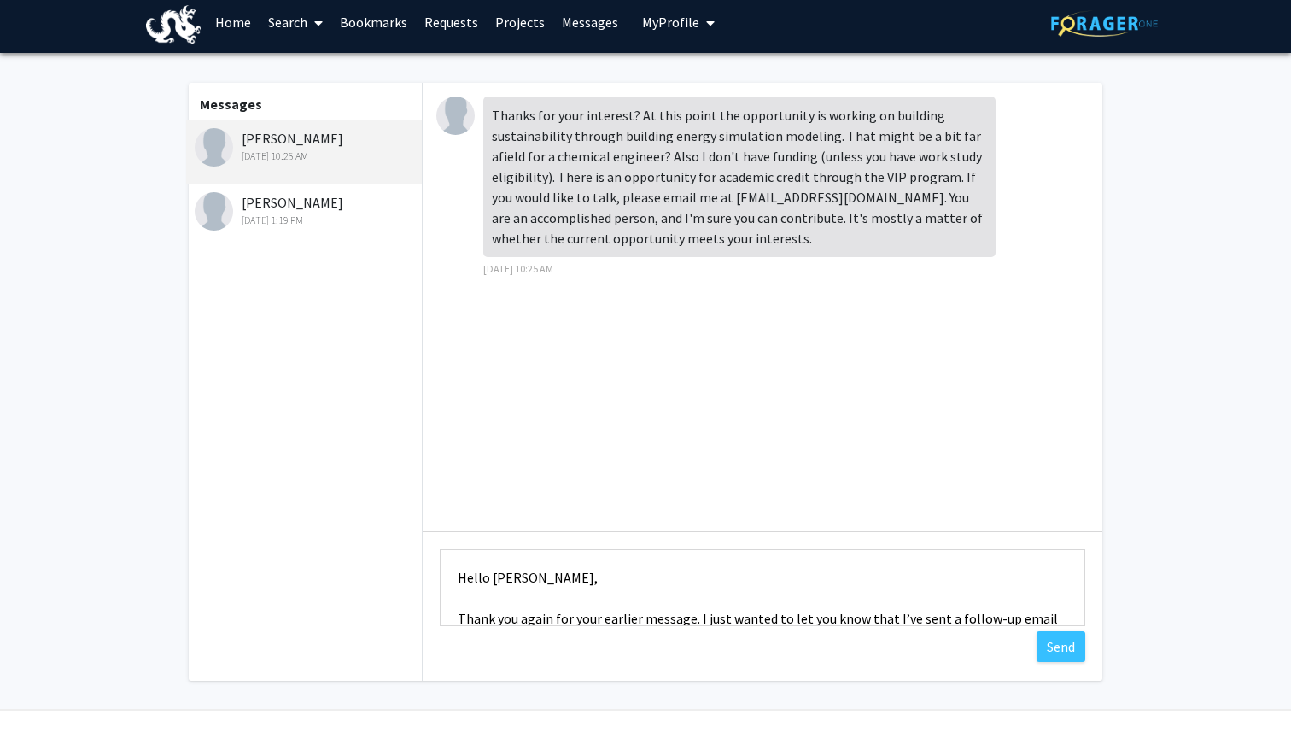
click at [474, 600] on textarea "Hello [PERSON_NAME], Thank you again for your earlier message. I just wanted to…" at bounding box center [763, 587] width 646 height 77
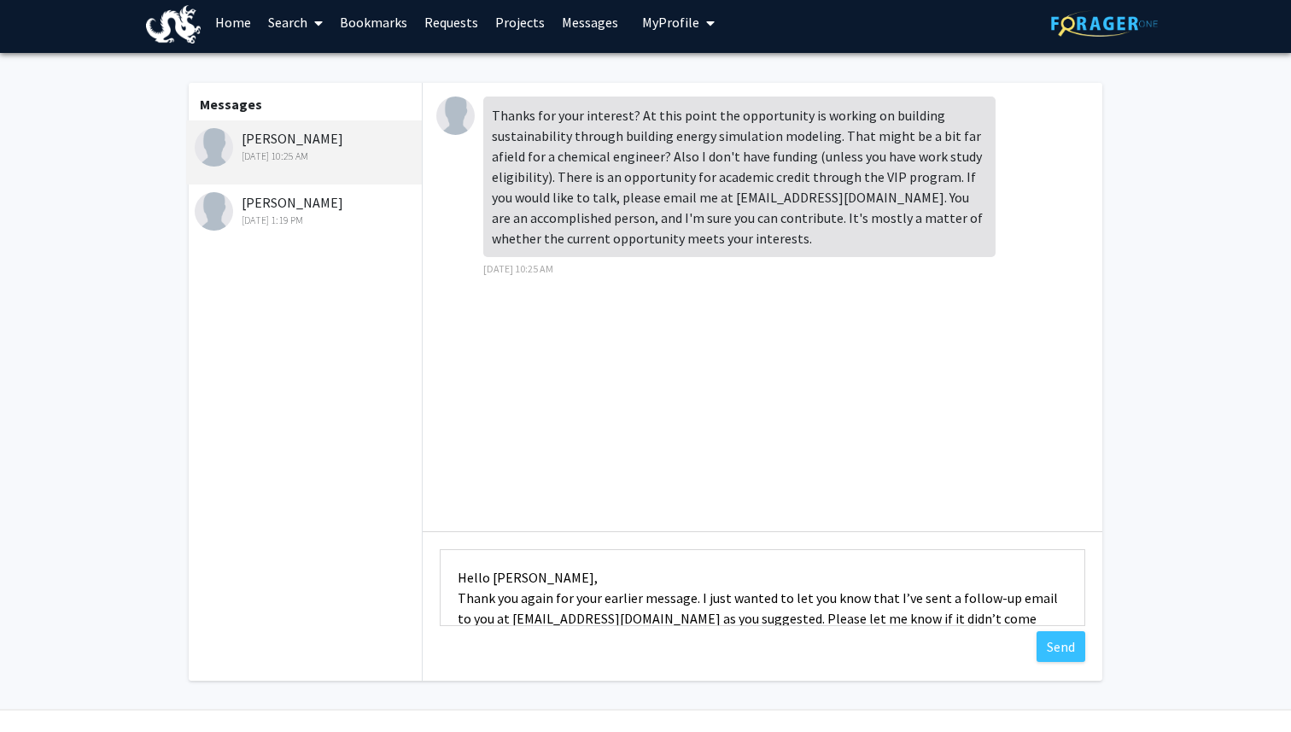
click at [612, 598] on textarea "Hello [PERSON_NAME], Thank you again for your earlier message. I just wanted to…" at bounding box center [763, 587] width 646 height 77
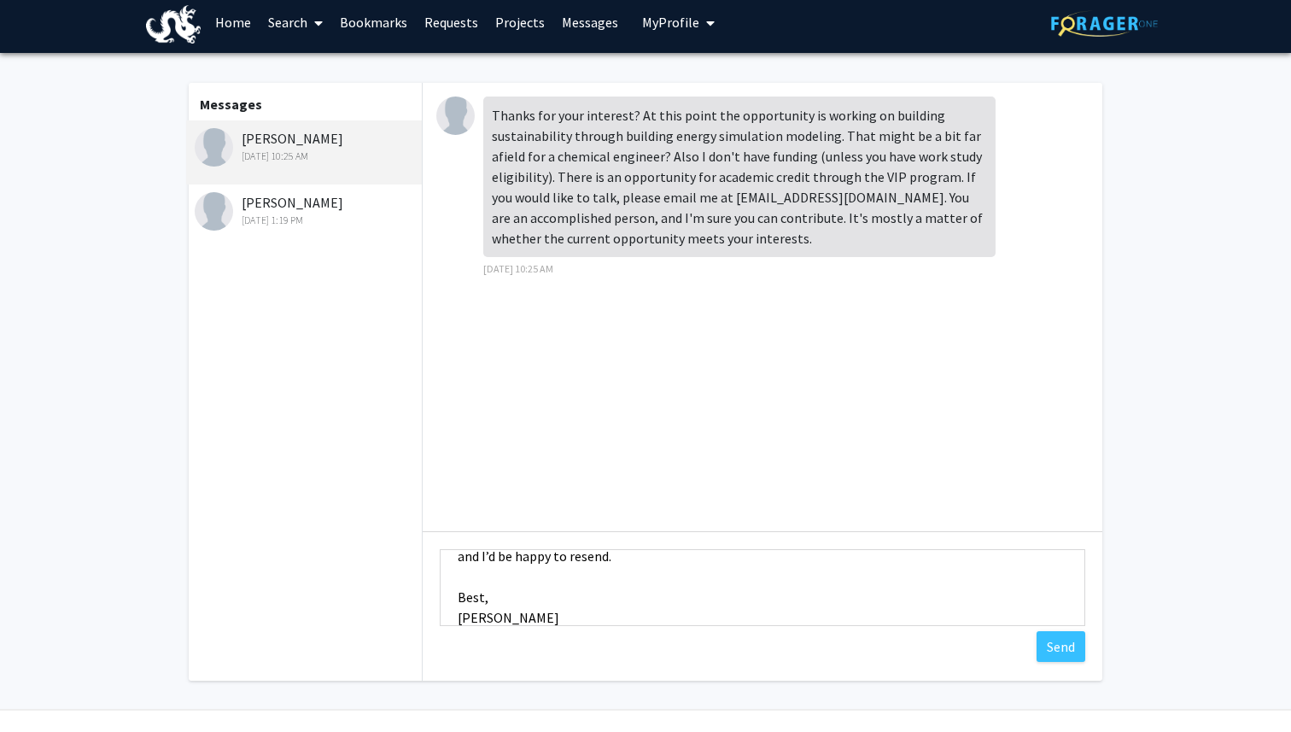
scroll to position [73, 0]
type textarea "Hello [PERSON_NAME], Thank you again for your message. I just wanted to let you…"
click at [1046, 649] on button "Send" at bounding box center [1061, 646] width 49 height 31
